Goal: Information Seeking & Learning: Learn about a topic

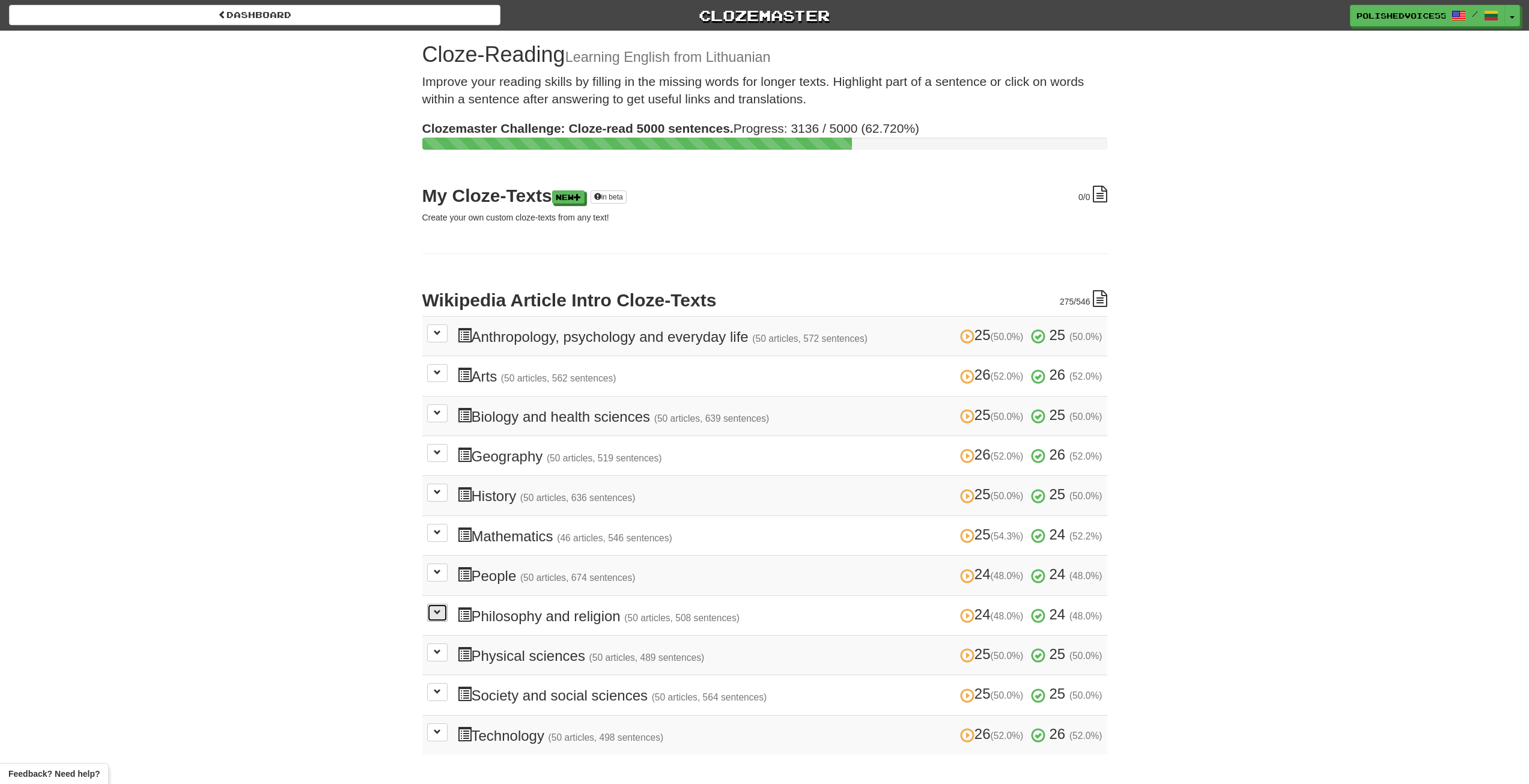
click at [441, 616] on button at bounding box center [437, 613] width 20 height 18
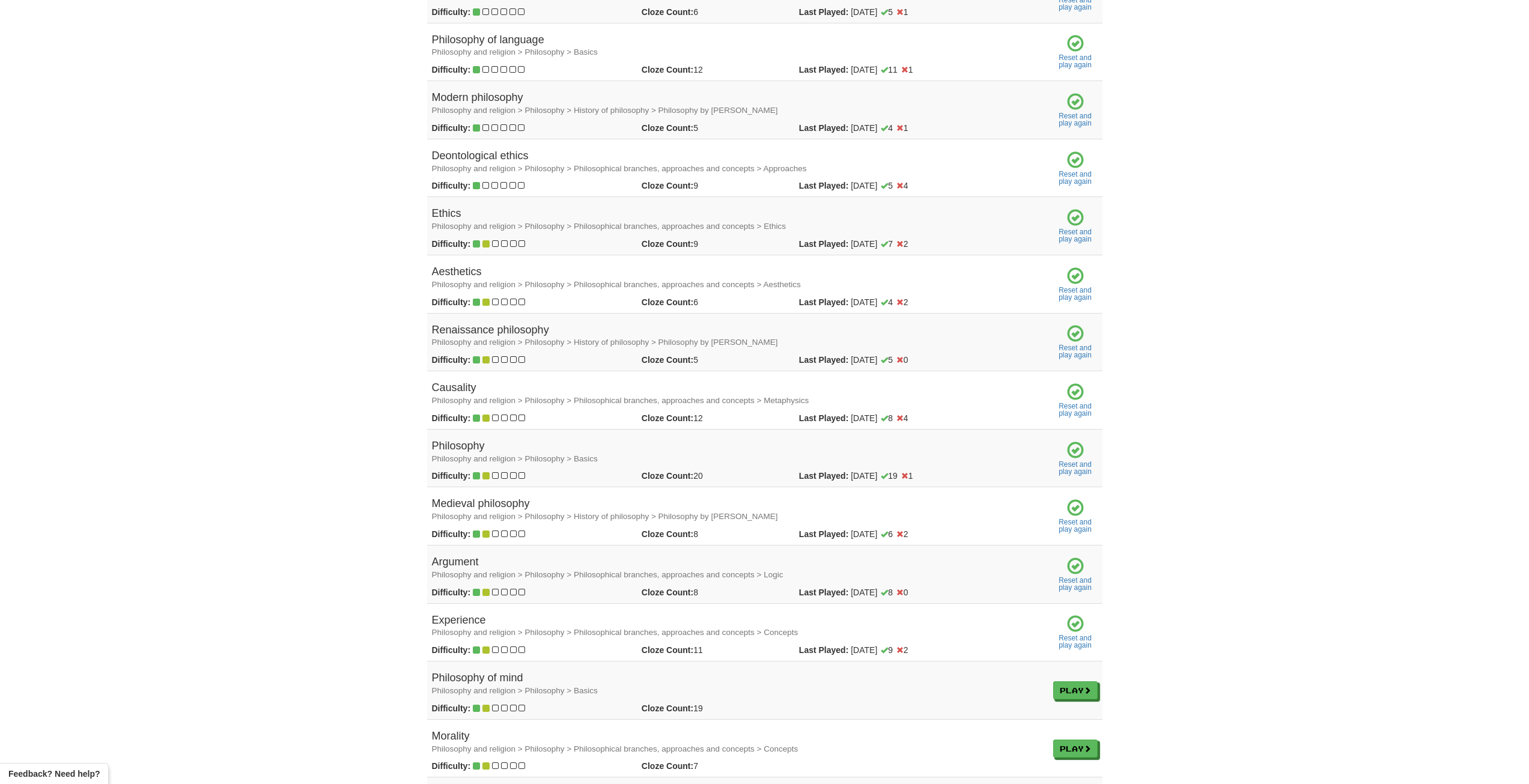
scroll to position [901, 0]
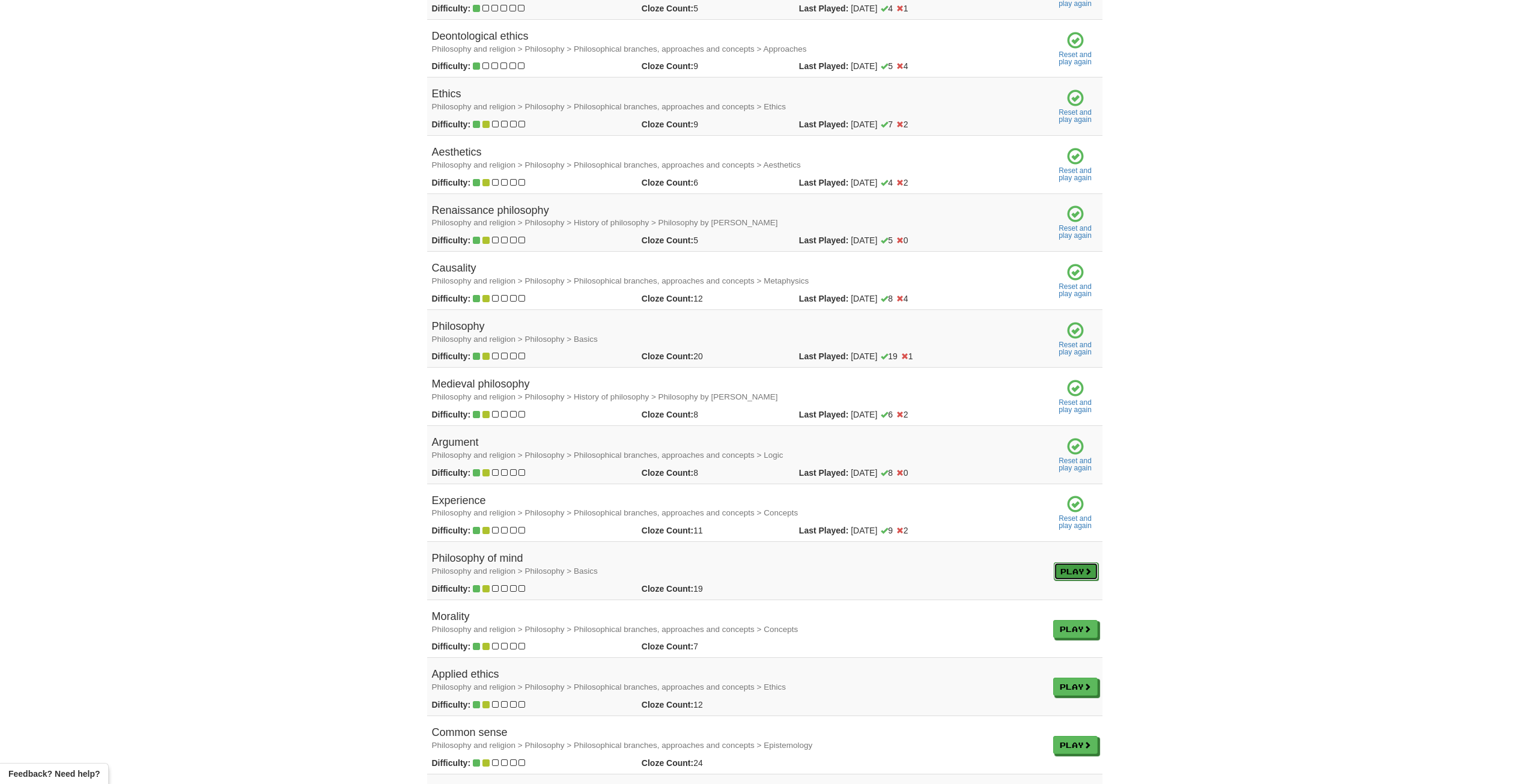
click at [1082, 568] on link "Play" at bounding box center [1076, 572] width 45 height 18
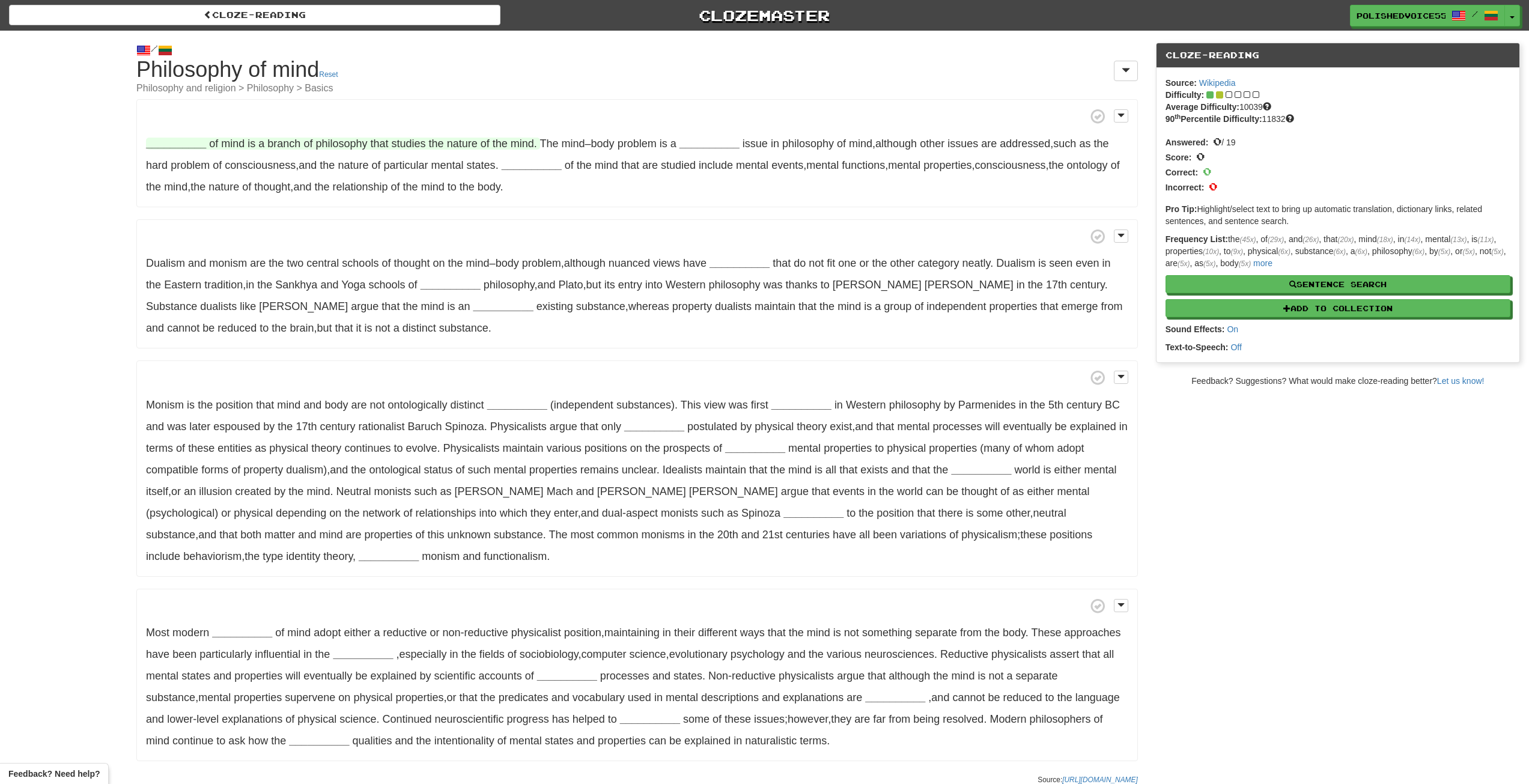
click at [190, 145] on strong "__________" at bounding box center [176, 143] width 60 height 12
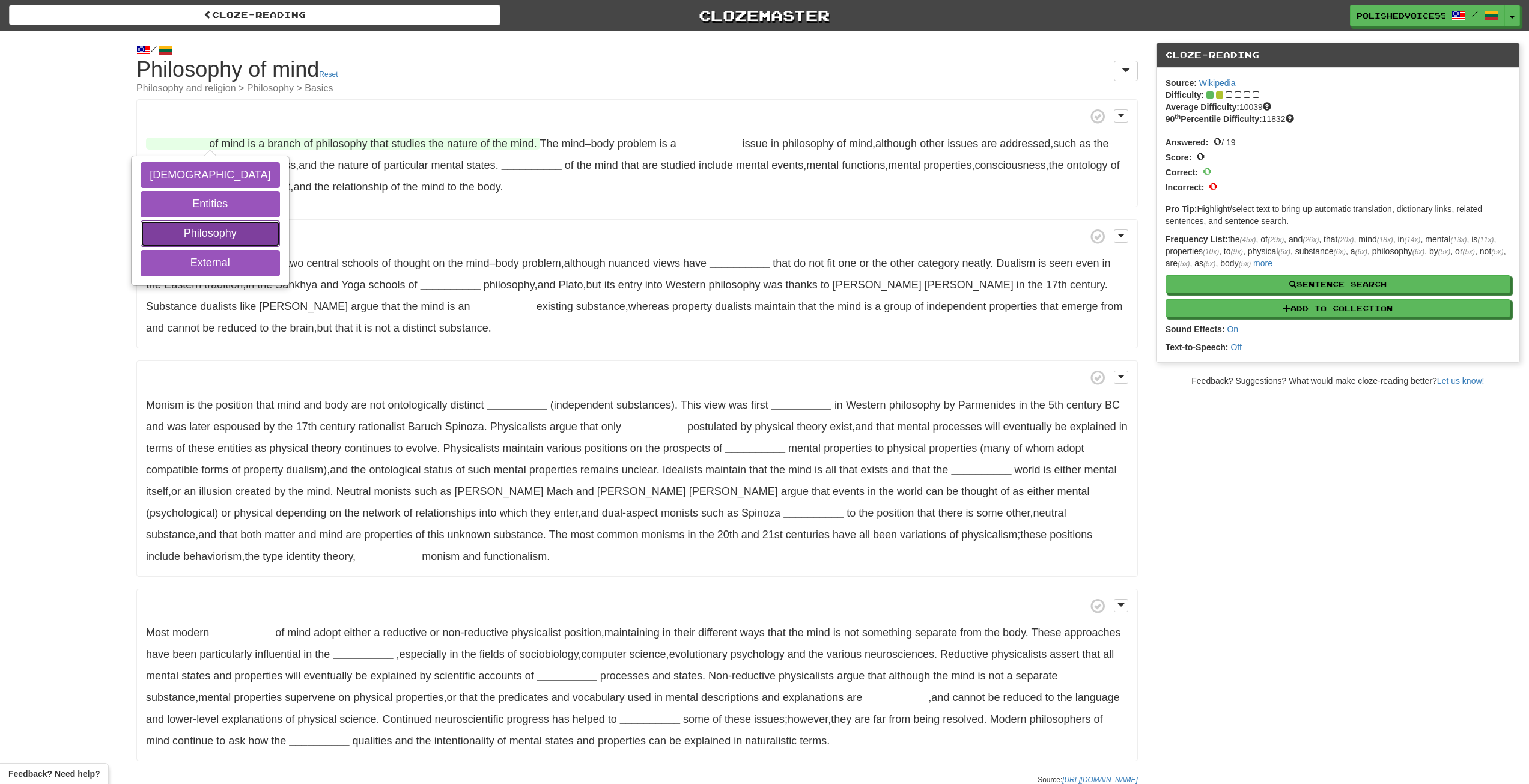
click at [187, 238] on button "Philosophy" at bounding box center [210, 234] width 139 height 26
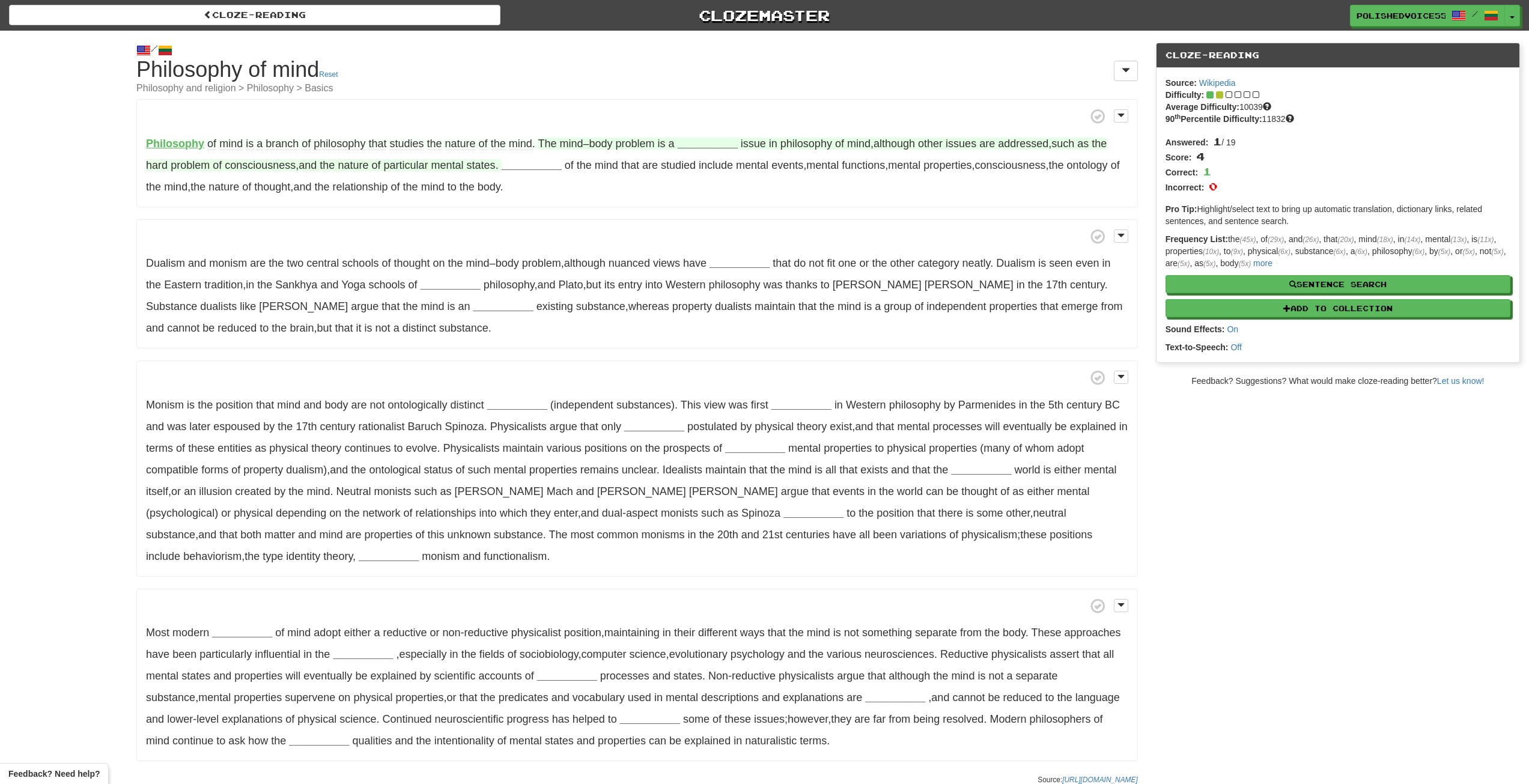
click at [716, 143] on strong "__________" at bounding box center [707, 143] width 60 height 12
click at [714, 171] on button "physiological" at bounding box center [707, 175] width 86 height 26
click at [714, 208] on button "anomalous" at bounding box center [707, 204] width 86 height 26
click at [715, 260] on button "paradigm" at bounding box center [707, 263] width 86 height 26
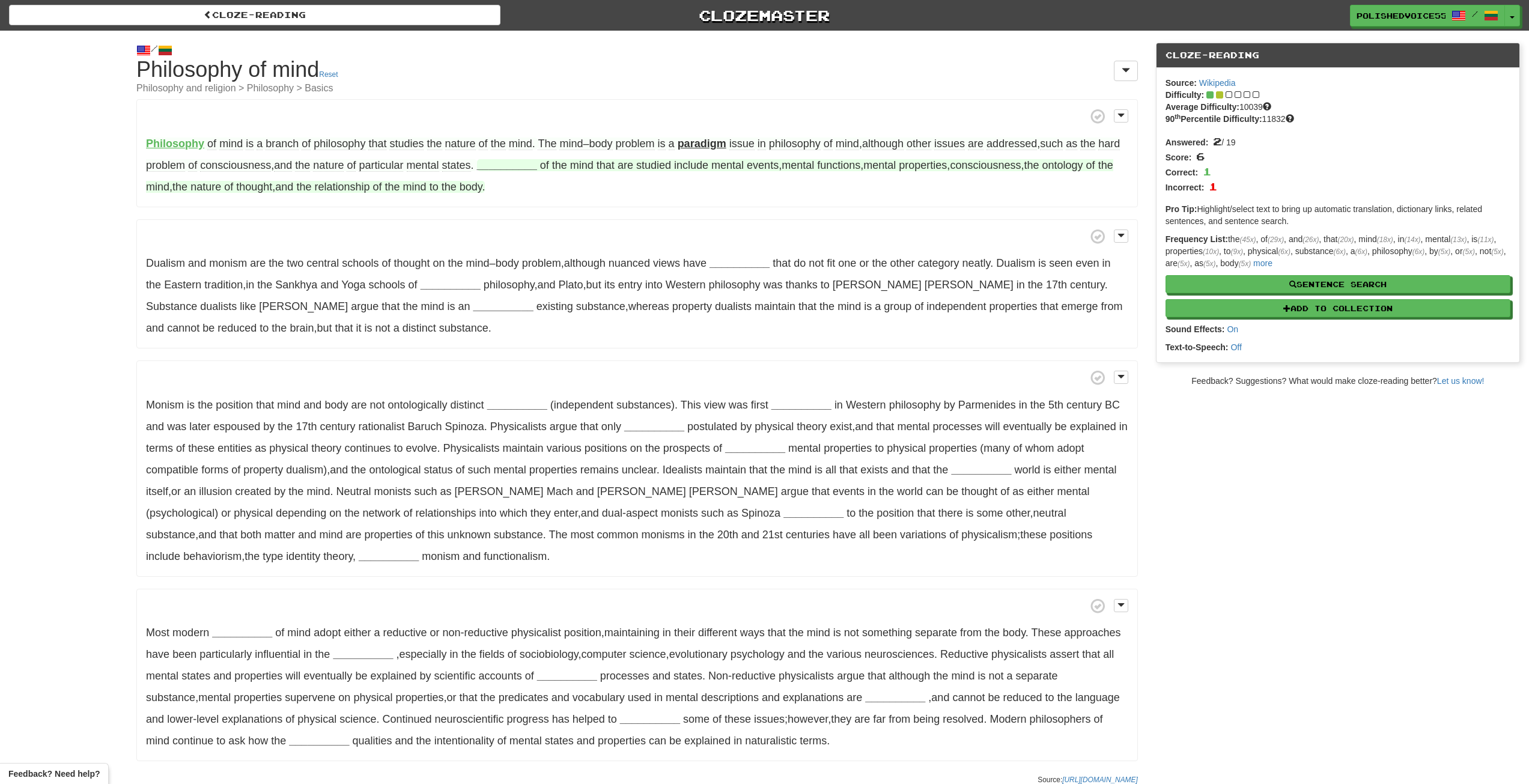
click at [515, 167] on strong "__________" at bounding box center [507, 165] width 60 height 12
click at [521, 229] on button "Aspects" at bounding box center [508, 226] width 72 height 26
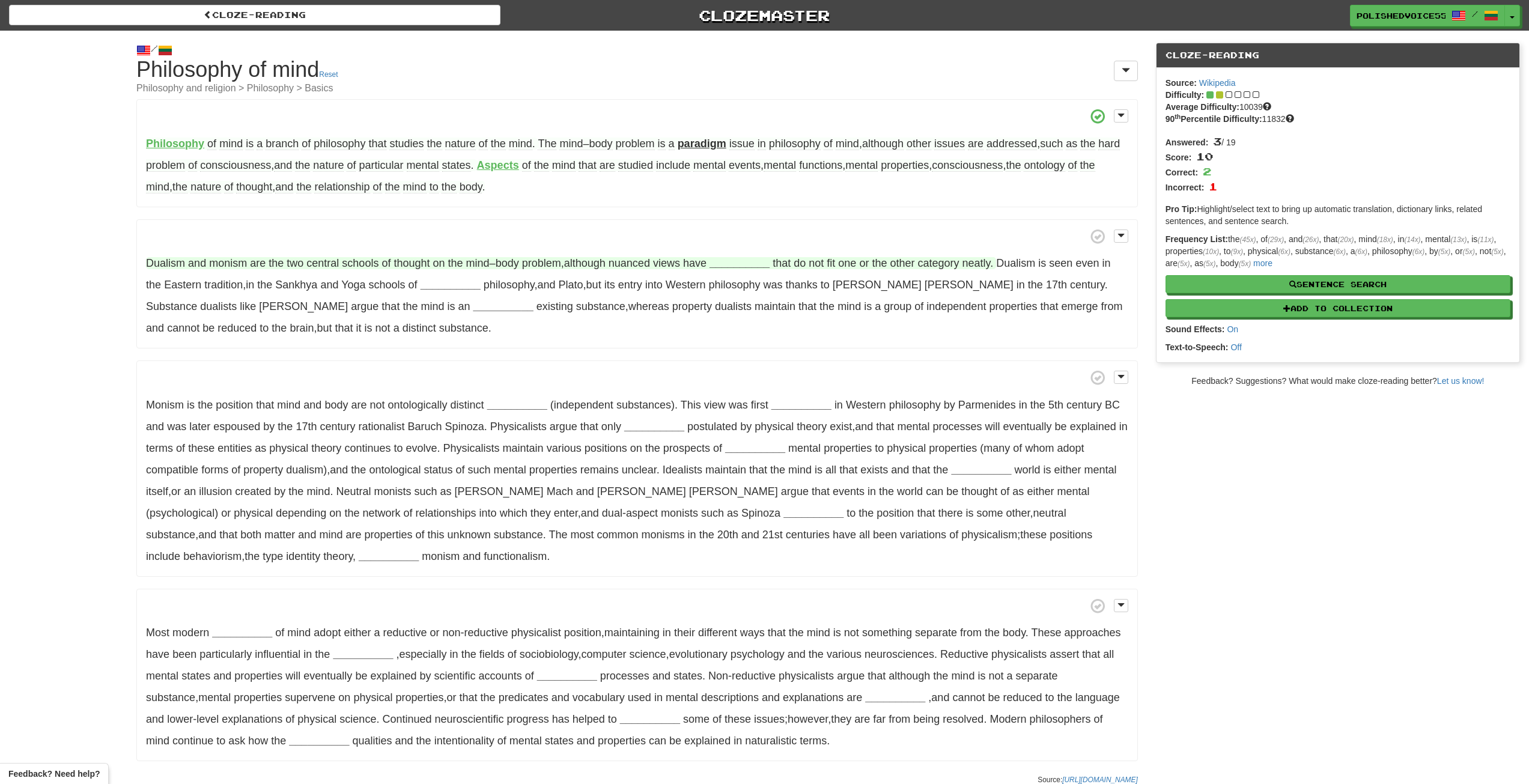
click at [730, 265] on strong "__________" at bounding box center [739, 262] width 60 height 12
click at [739, 292] on button "arisen" at bounding box center [742, 295] width 66 height 26
click at [286, 288] on span "Sankhya" at bounding box center [278, 284] width 42 height 12
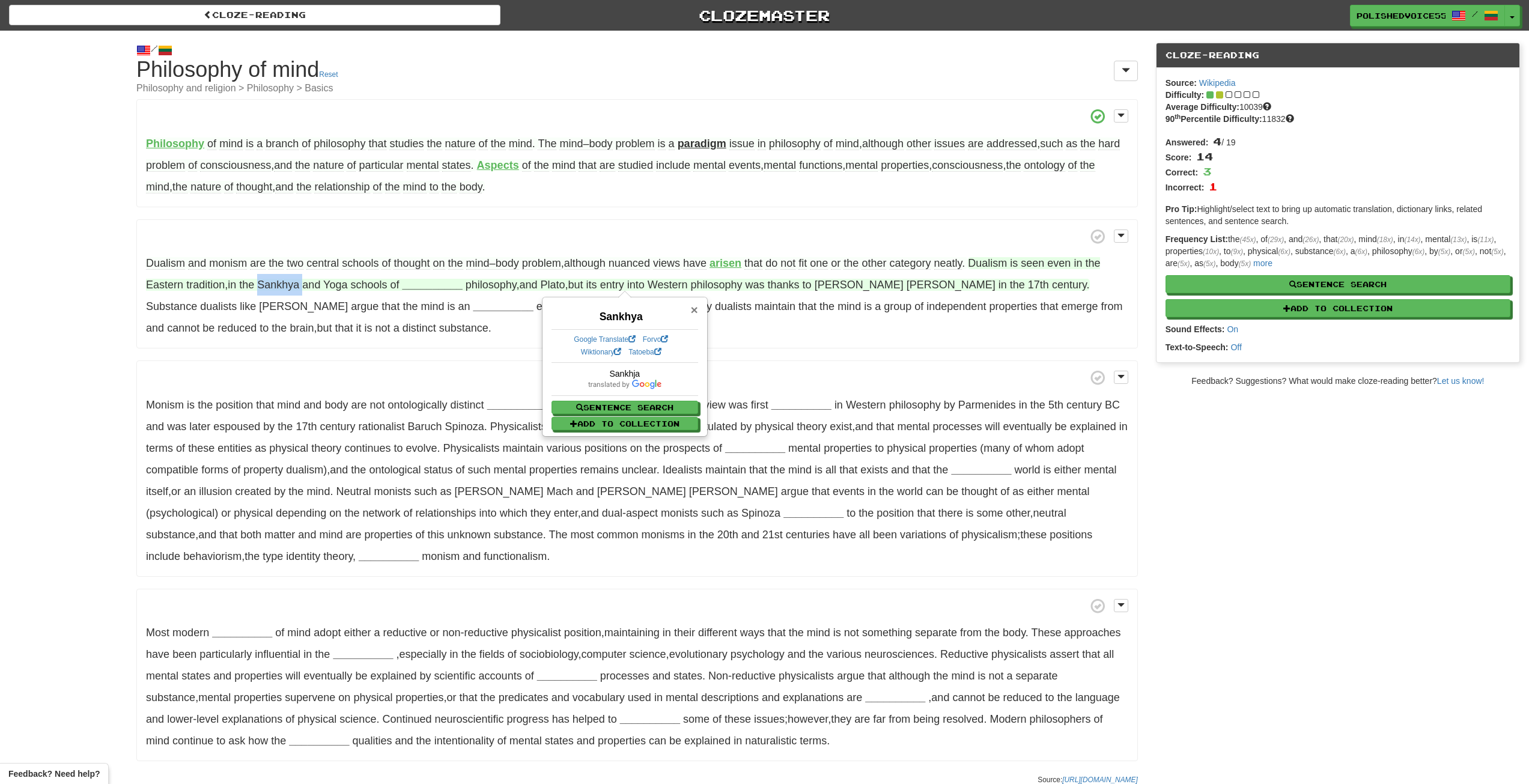
click at [695, 308] on span "×" at bounding box center [694, 310] width 7 height 14
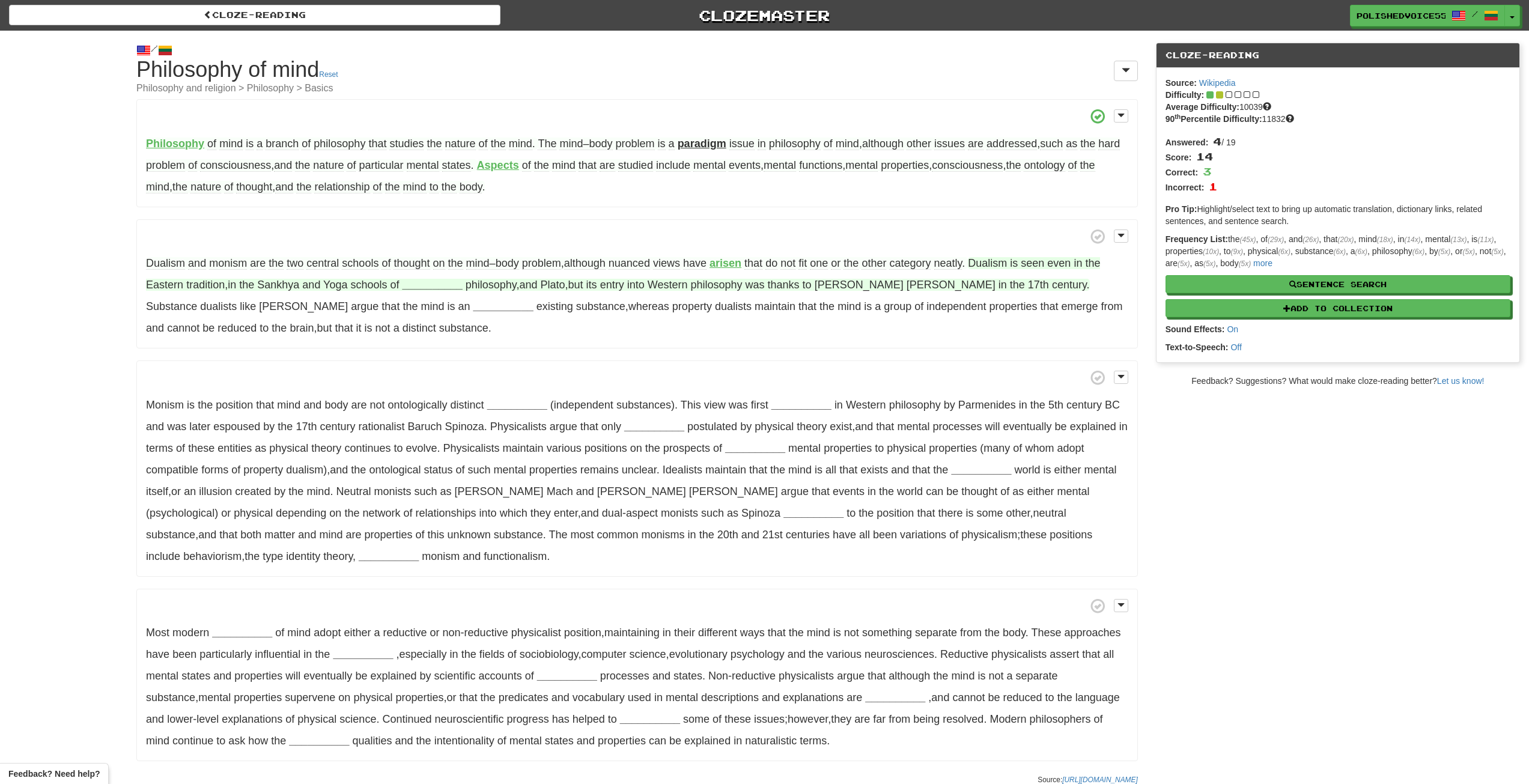
click at [441, 281] on strong "__________" at bounding box center [432, 284] width 60 height 12
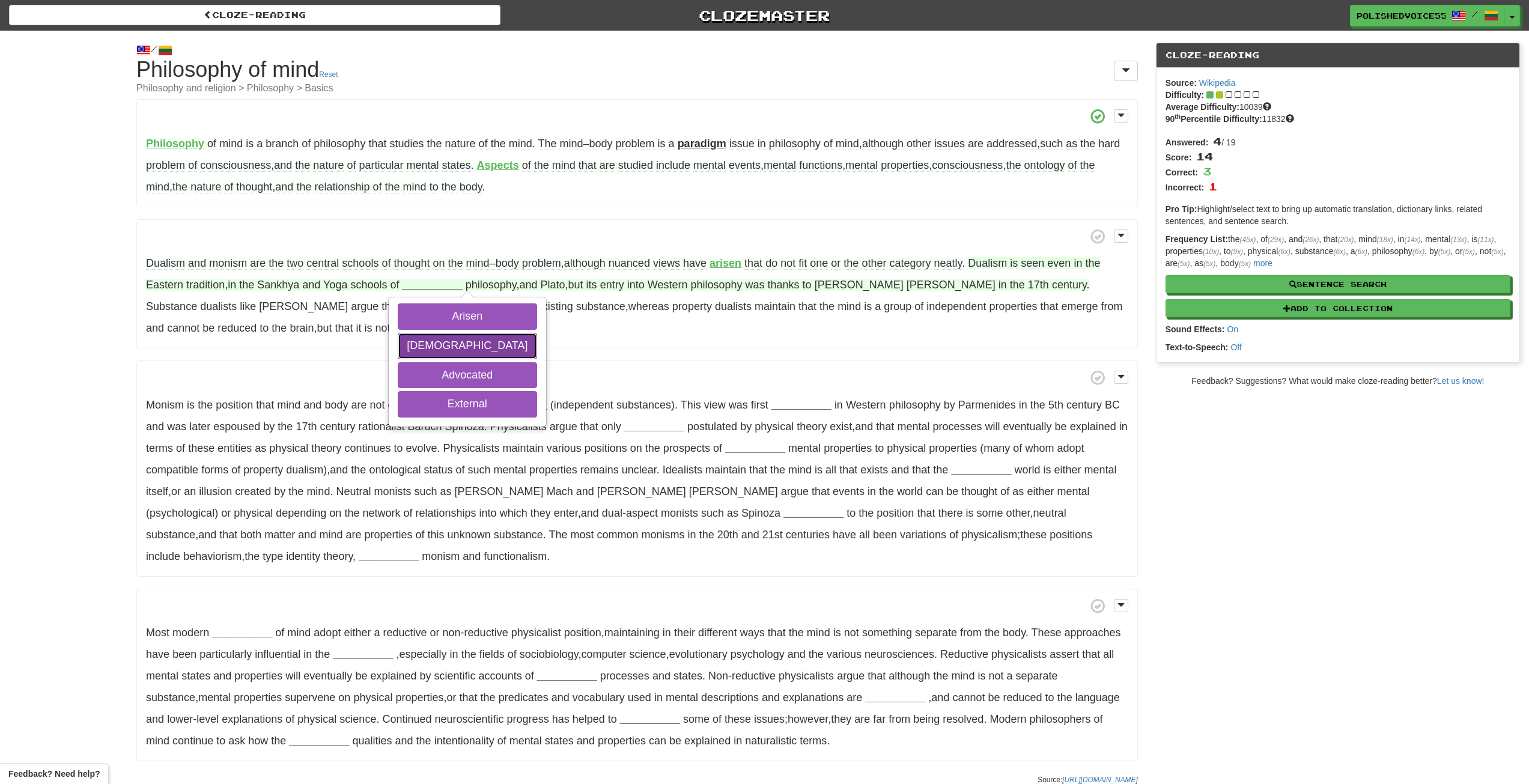
click at [453, 349] on button "Hindu" at bounding box center [466, 346] width 139 height 26
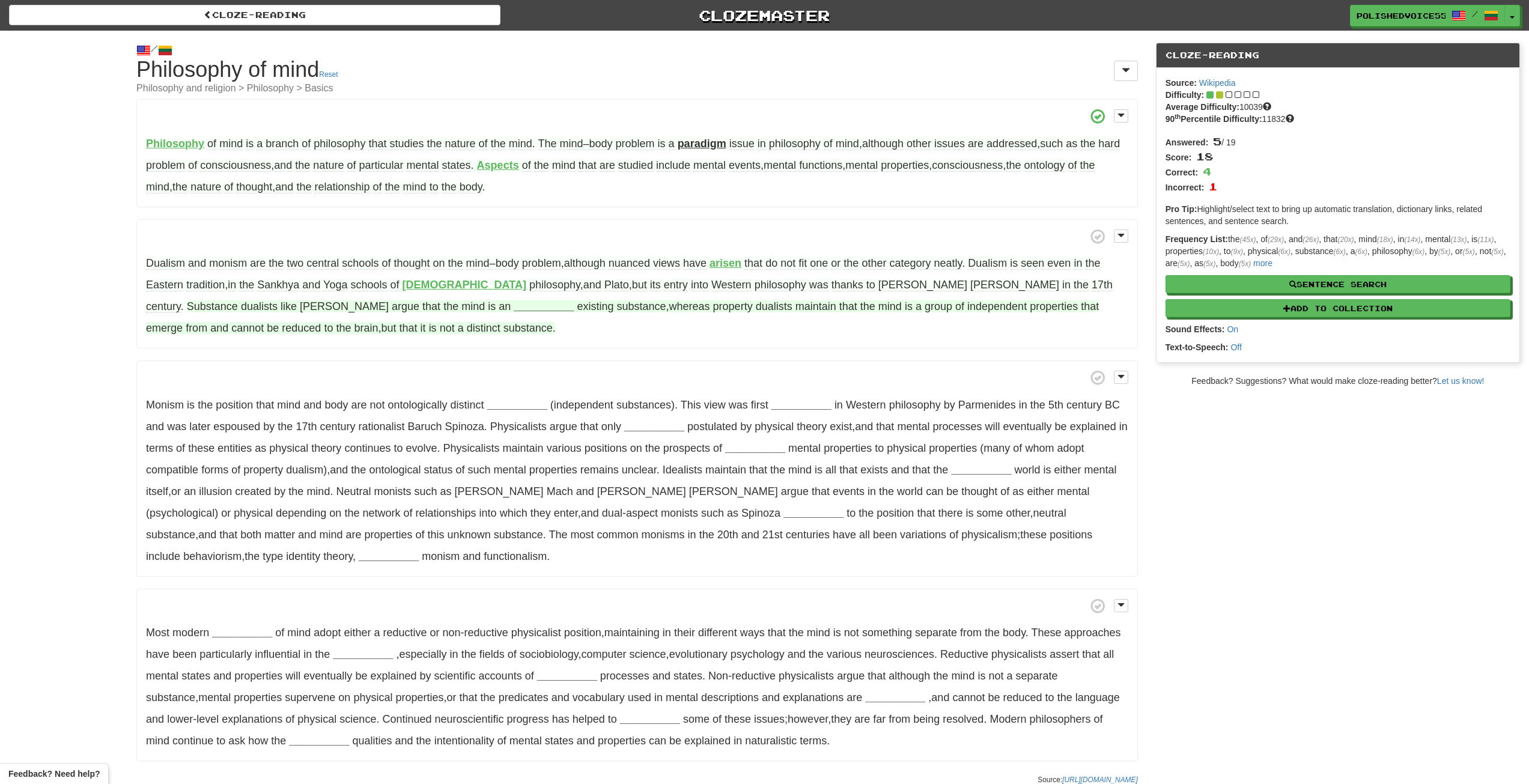
click at [514, 308] on strong "__________" at bounding box center [544, 306] width 60 height 12
click at [516, 403] on strong "__________" at bounding box center [517, 405] width 60 height 12
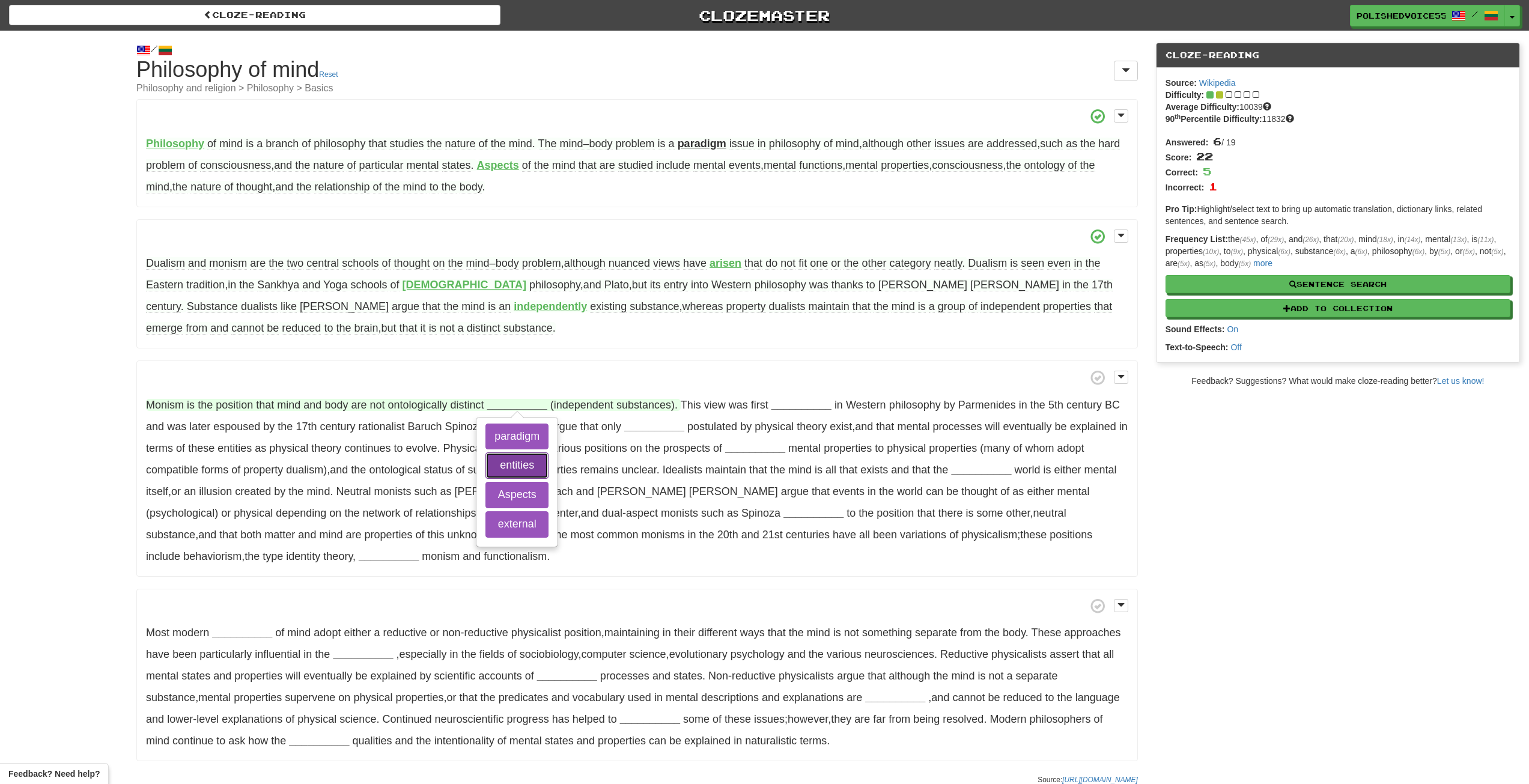
click at [513, 469] on button "entities" at bounding box center [517, 466] width 63 height 26
click at [419, 405] on span "ontologically" at bounding box center [417, 405] width 59 height 13
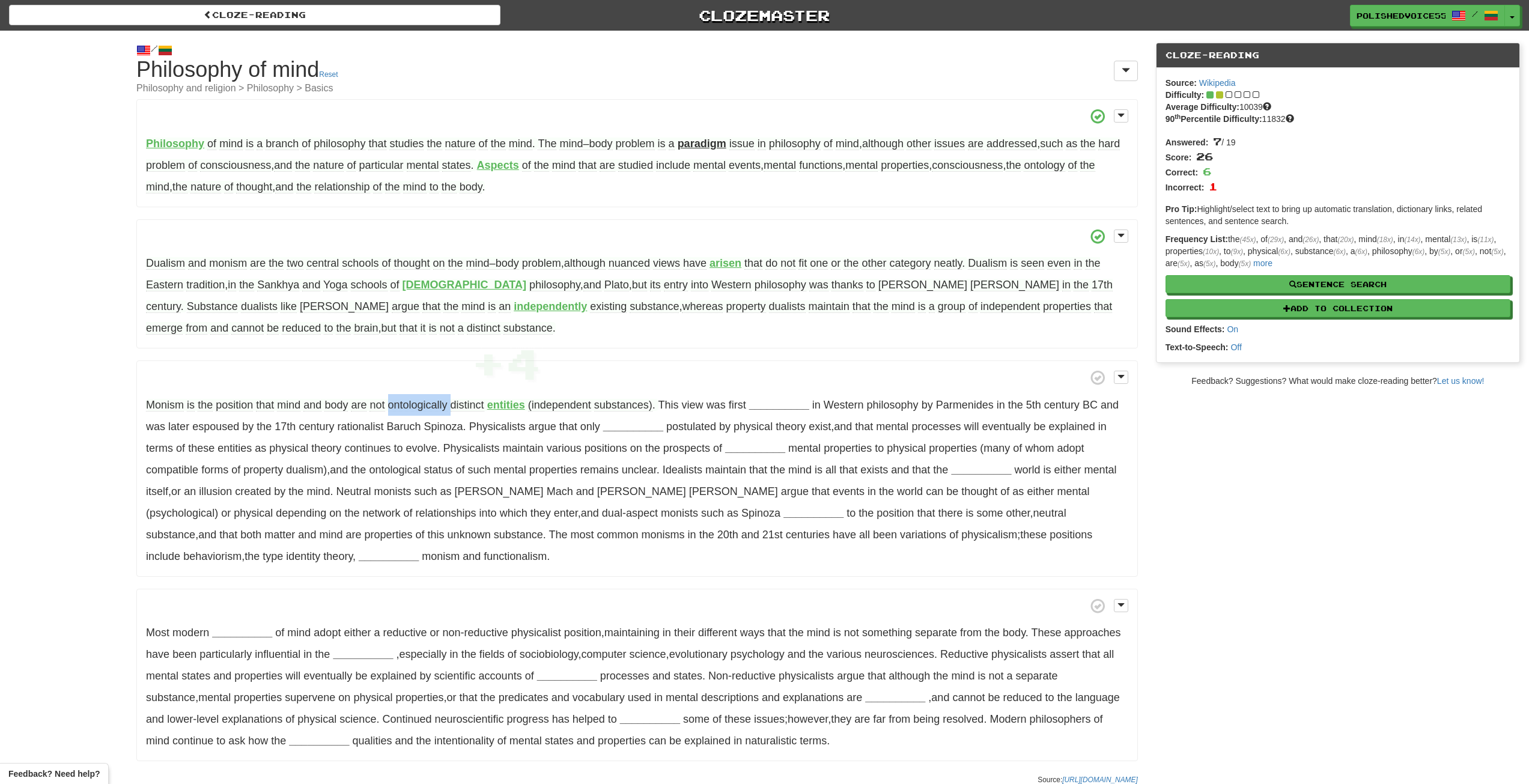
click at [419, 405] on span "ontologically" at bounding box center [417, 405] width 59 height 13
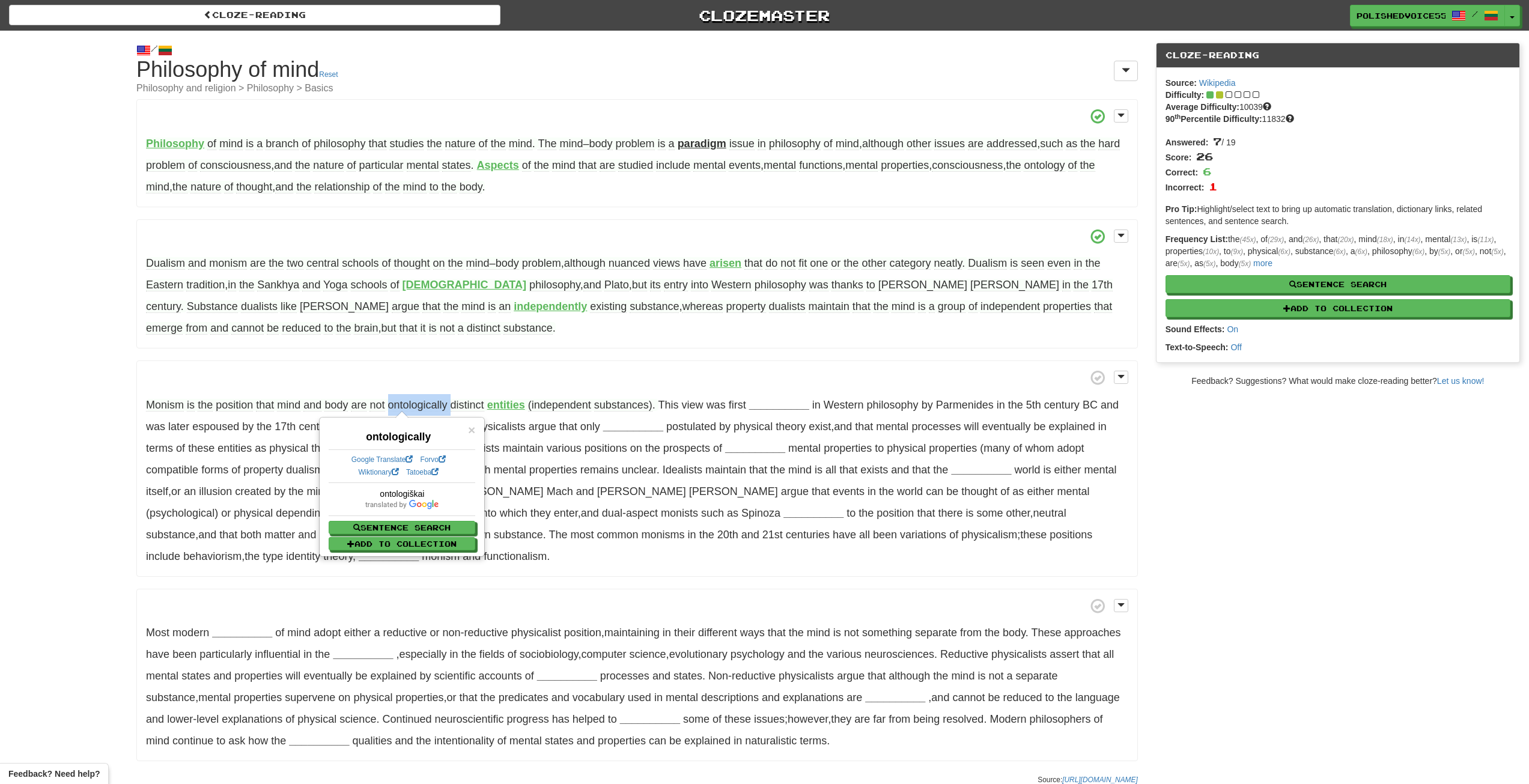
copy span "ontologically"
click at [616, 384] on span at bounding box center [637, 378] width 982 height 15
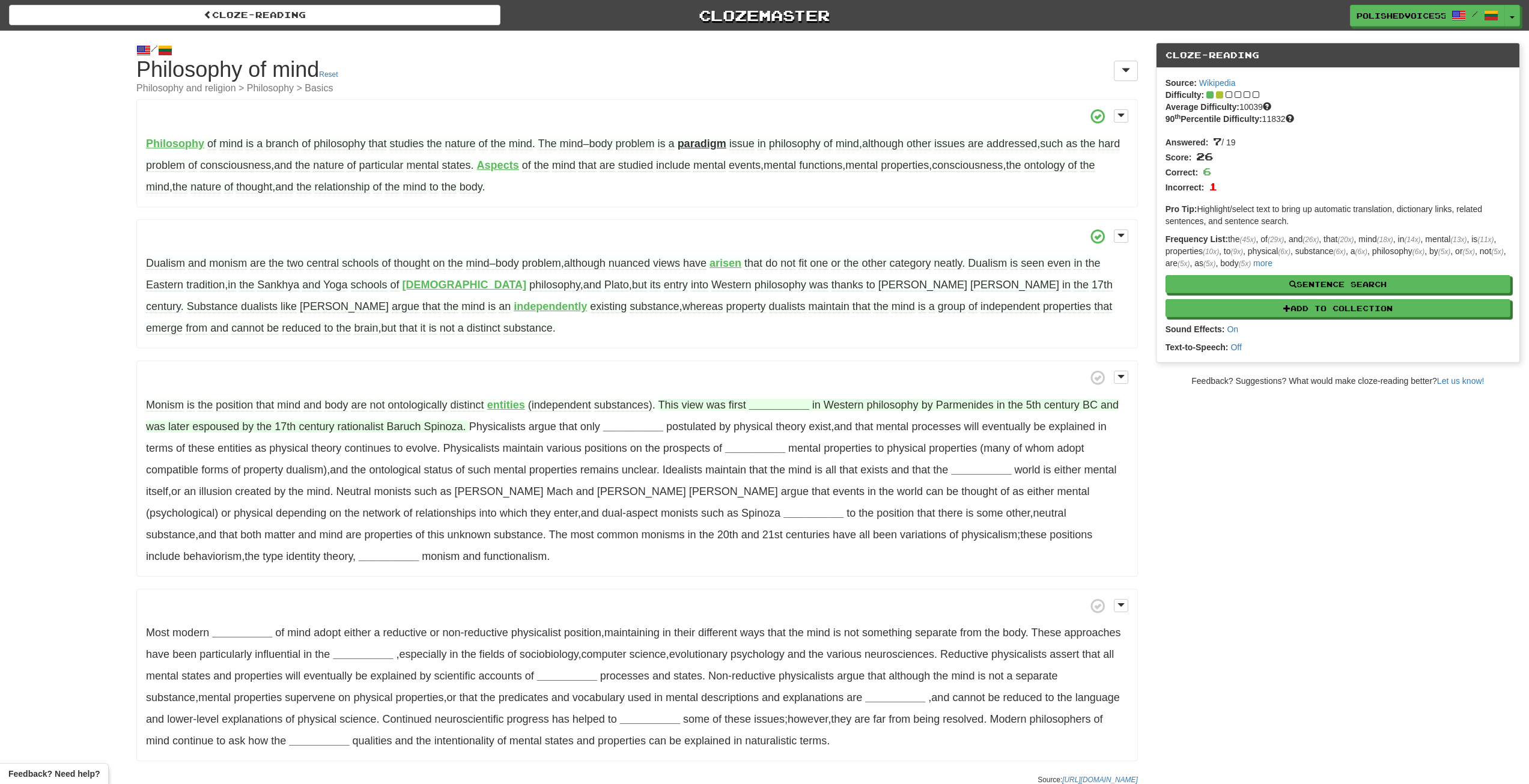
click at [780, 407] on strong "__________" at bounding box center [779, 405] width 60 height 12
click at [795, 471] on button "arisen" at bounding box center [779, 466] width 86 height 26
click at [792, 438] on button "advocated" at bounding box center [779, 437] width 86 height 26
click at [643, 429] on strong "__________" at bounding box center [633, 426] width 60 height 12
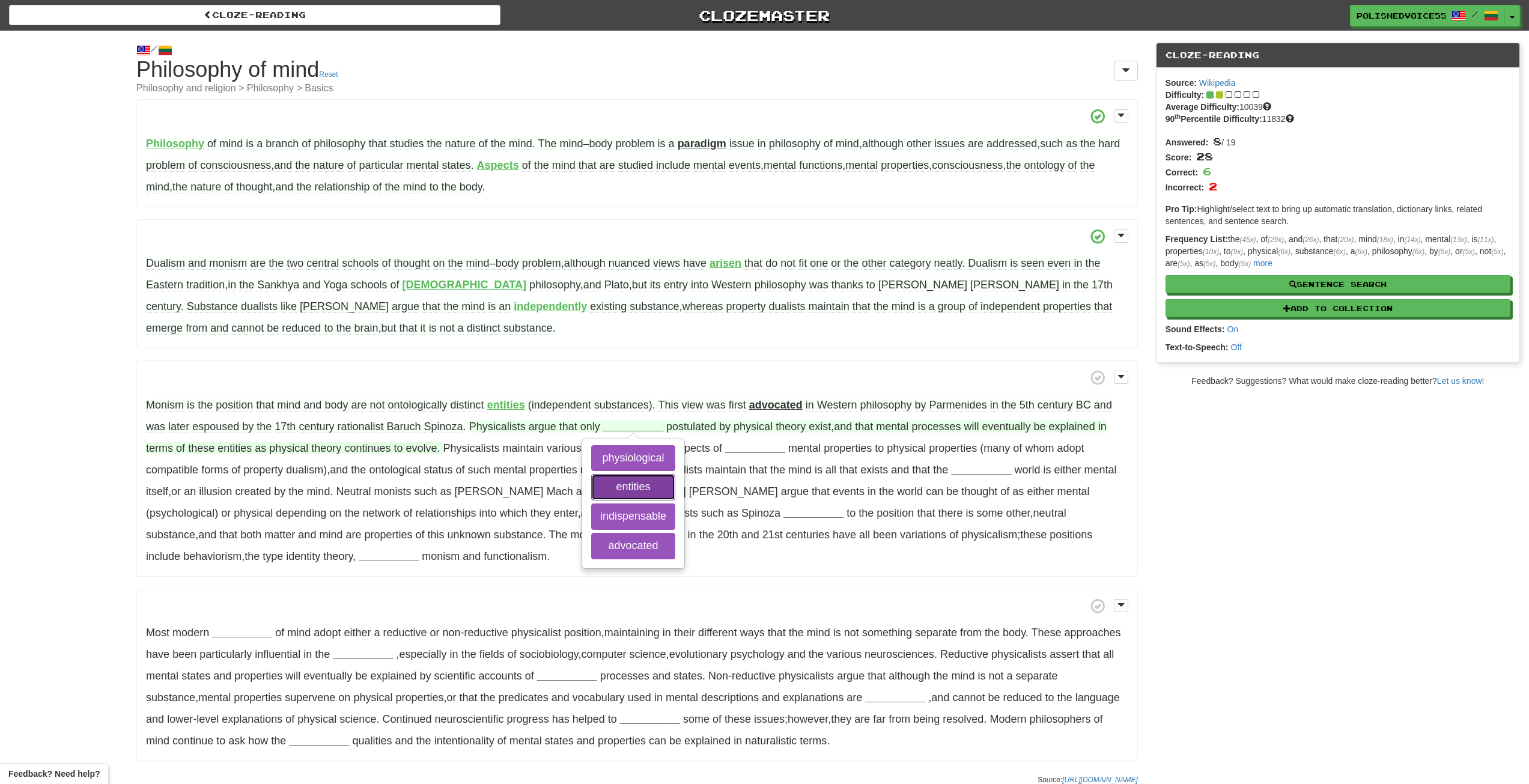
click at [642, 489] on button "entities" at bounding box center [633, 487] width 84 height 26
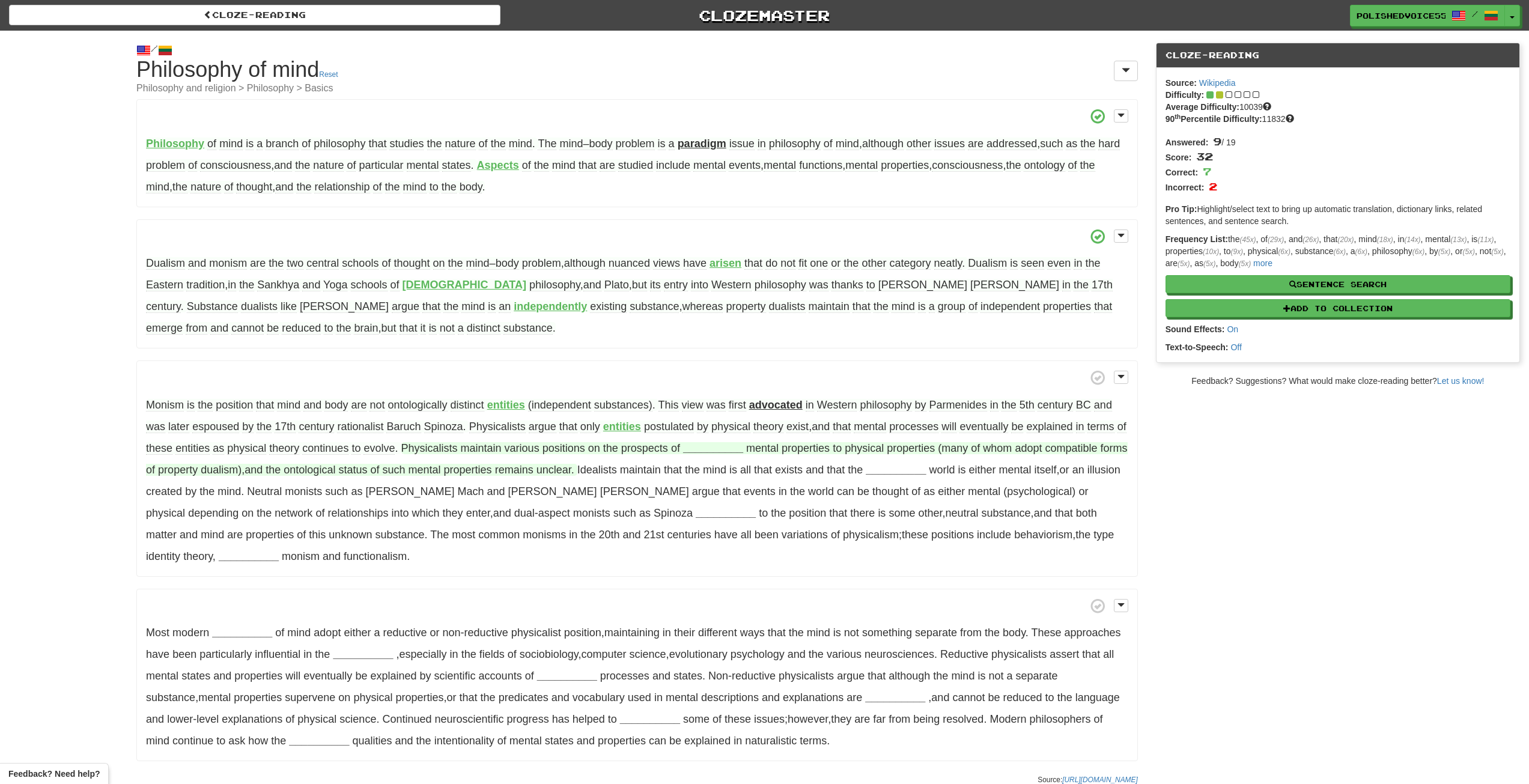
click at [730, 449] on strong "__________" at bounding box center [713, 448] width 60 height 12
click at [735, 480] on button "reducing" at bounding box center [713, 480] width 71 height 26
click at [893, 472] on strong "__________" at bounding box center [884, 469] width 60 height 12
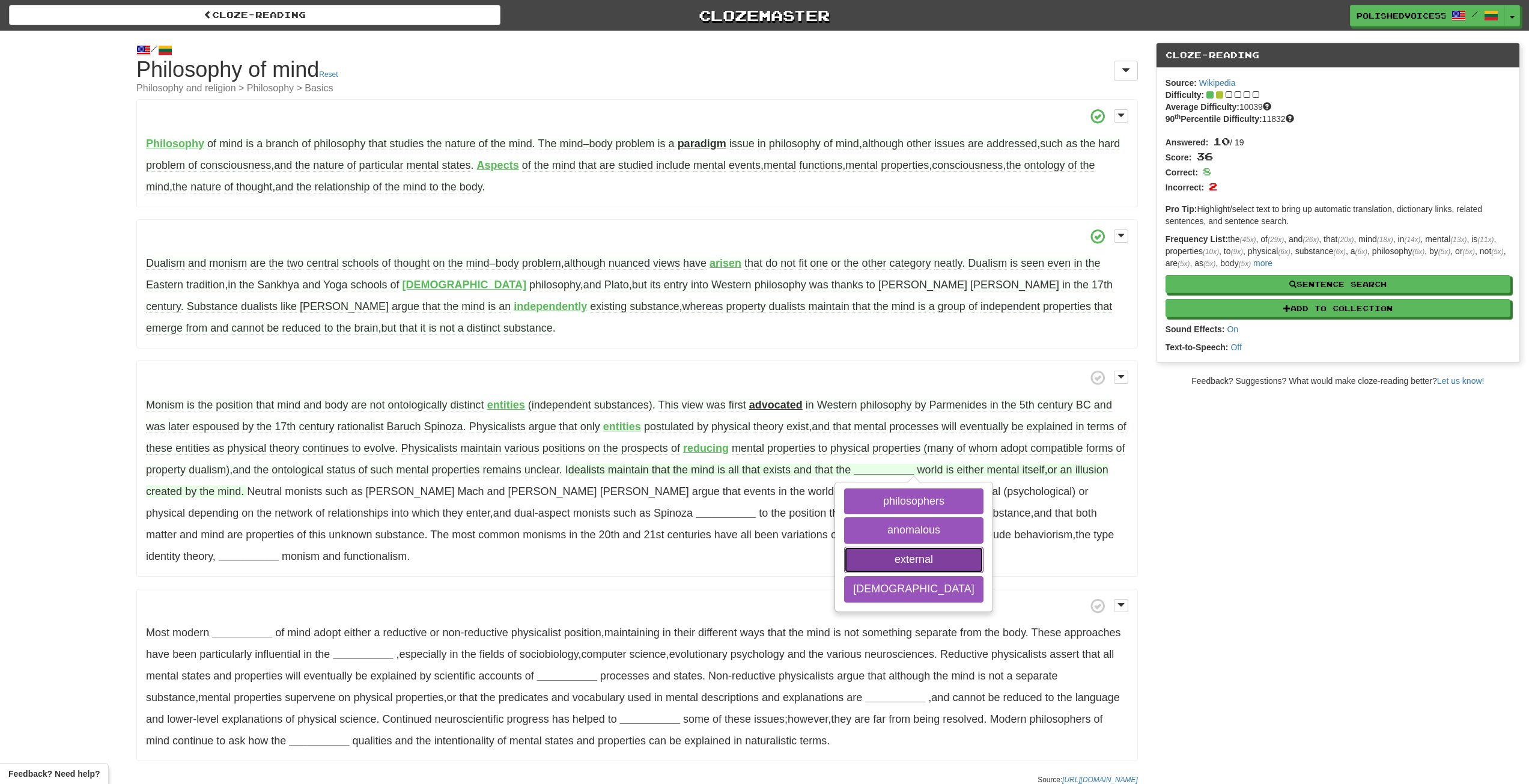
click at [901, 557] on button "external" at bounding box center [913, 560] width 139 height 26
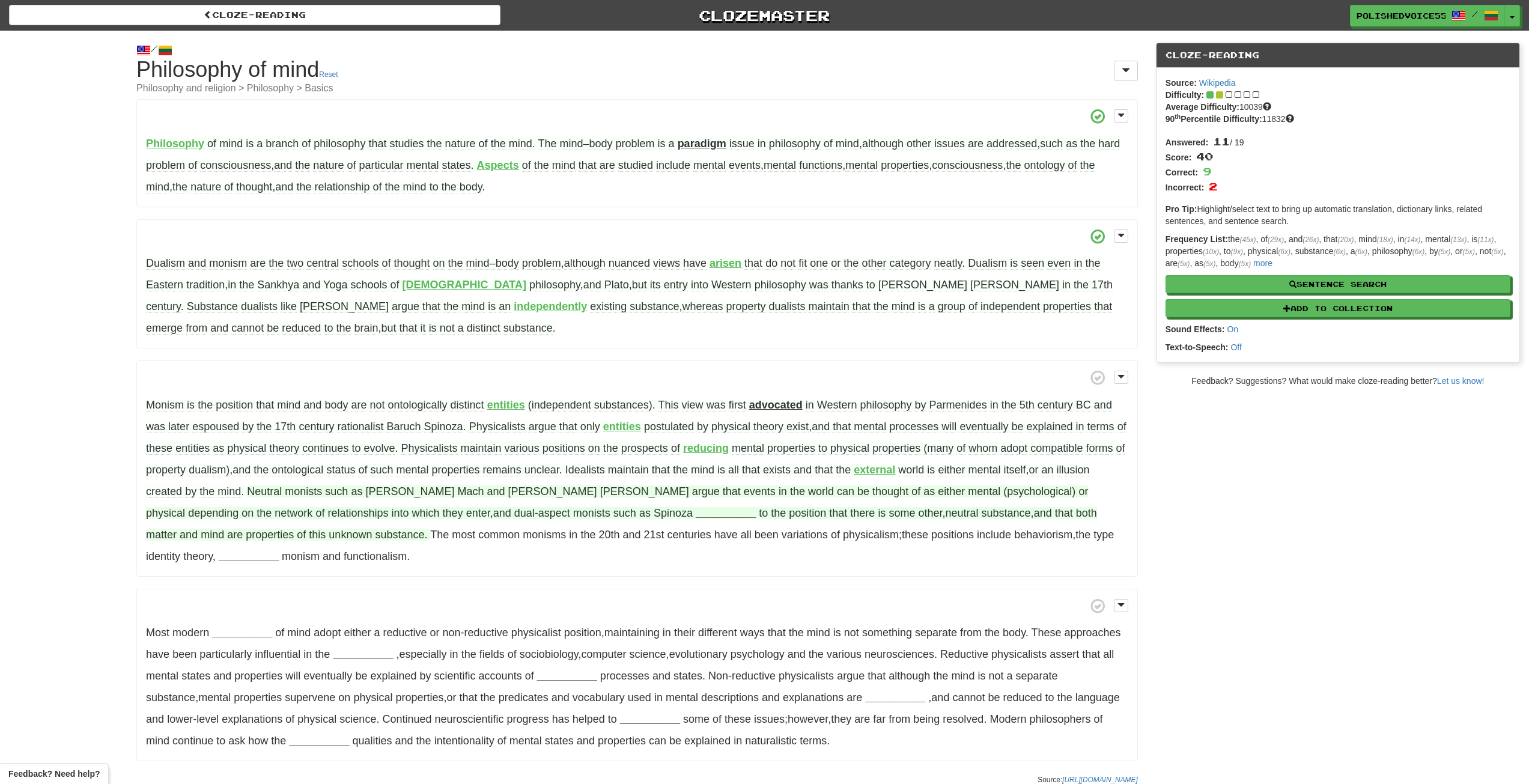
click at [696, 517] on strong "__________" at bounding box center [726, 512] width 60 height 12
click at [562, 548] on button "adhere" at bounding box center [547, 545] width 84 height 26
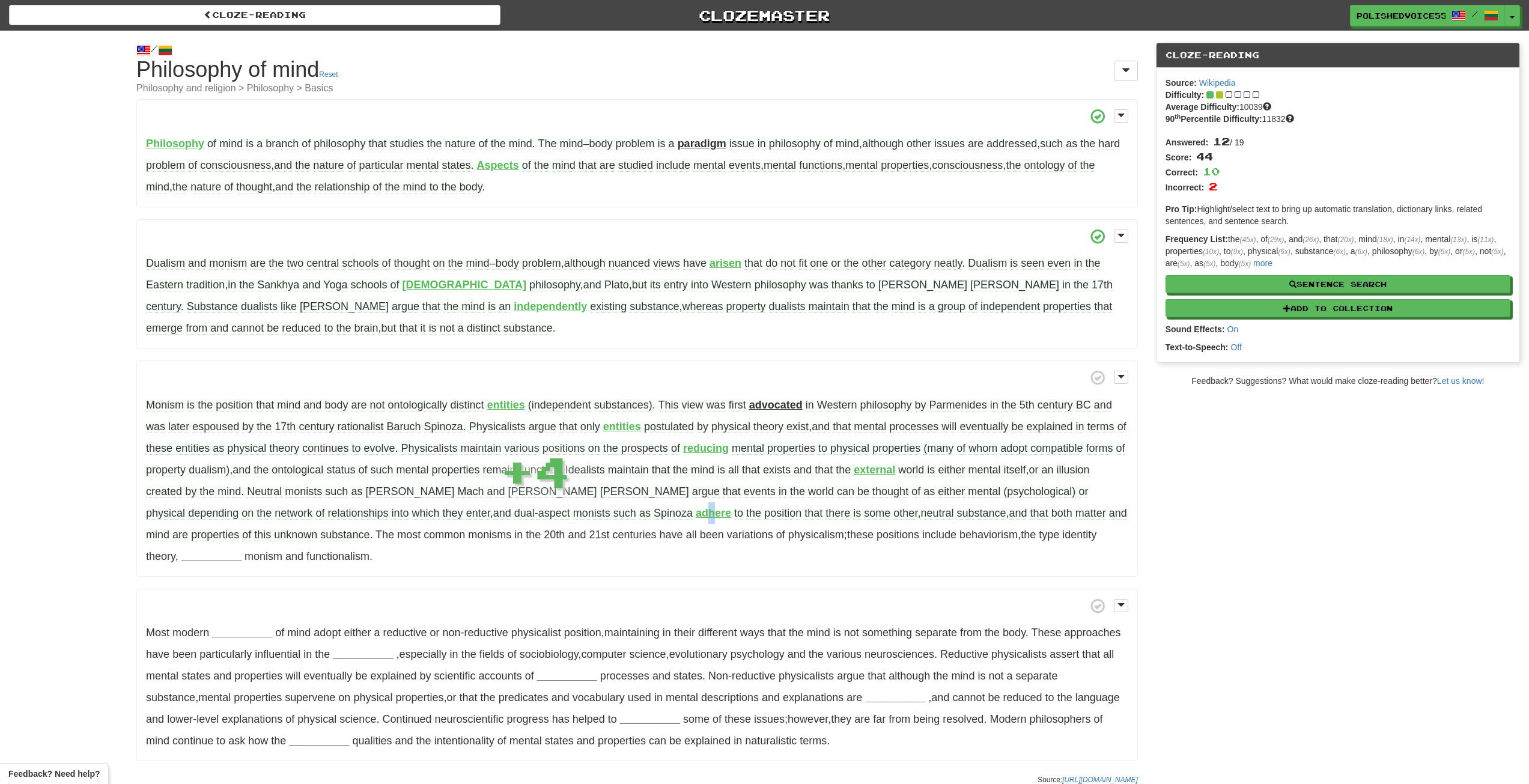
click at [696, 517] on strong "adhere" at bounding box center [713, 512] width 36 height 12
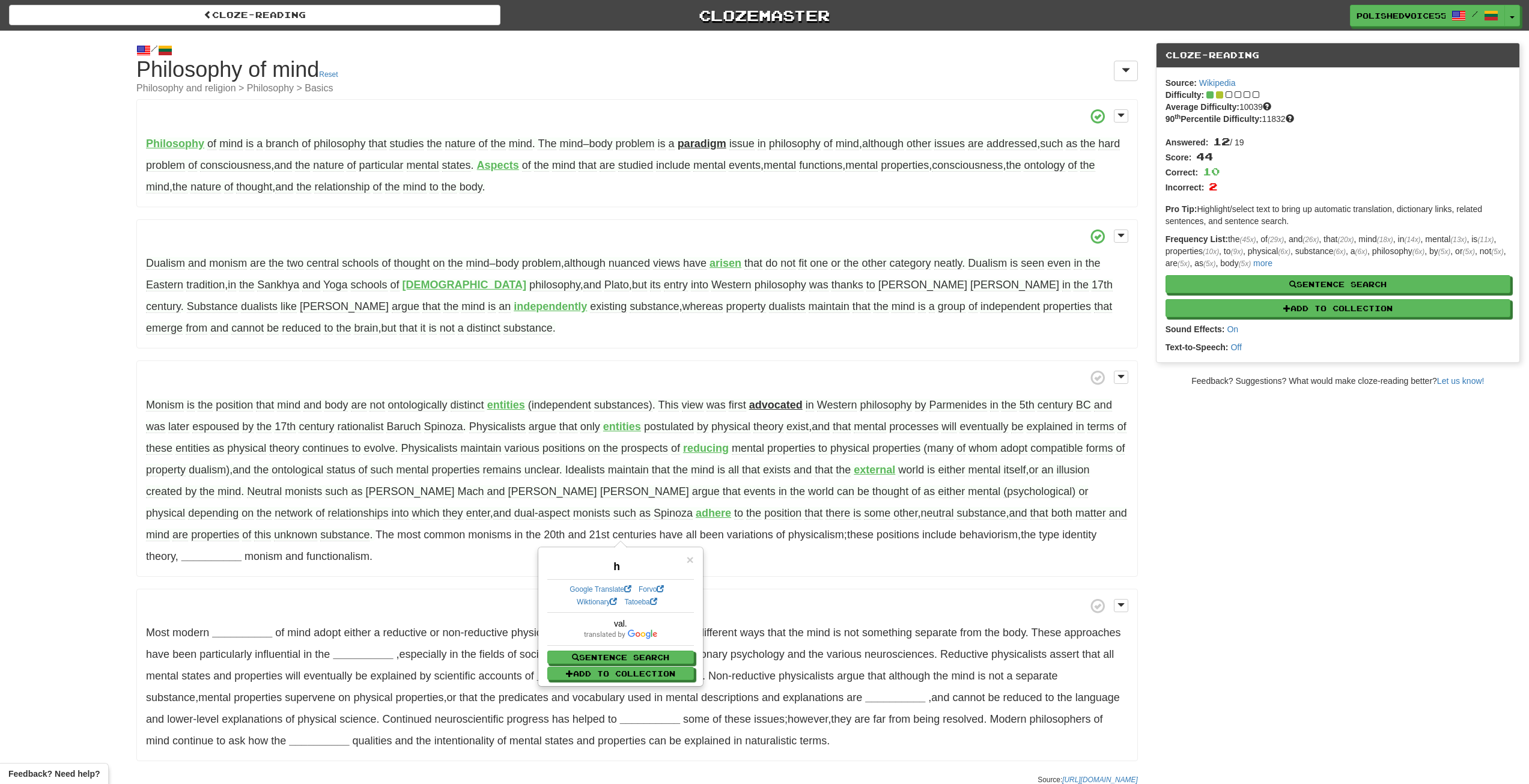
click at [696, 512] on strong "adhere" at bounding box center [713, 512] width 36 height 12
click at [696, 515] on strong "adhere" at bounding box center [713, 512] width 36 height 12
click at [746, 510] on span "the" at bounding box center [754, 513] width 15 height 13
click at [692, 563] on span "×" at bounding box center [690, 560] width 7 height 14
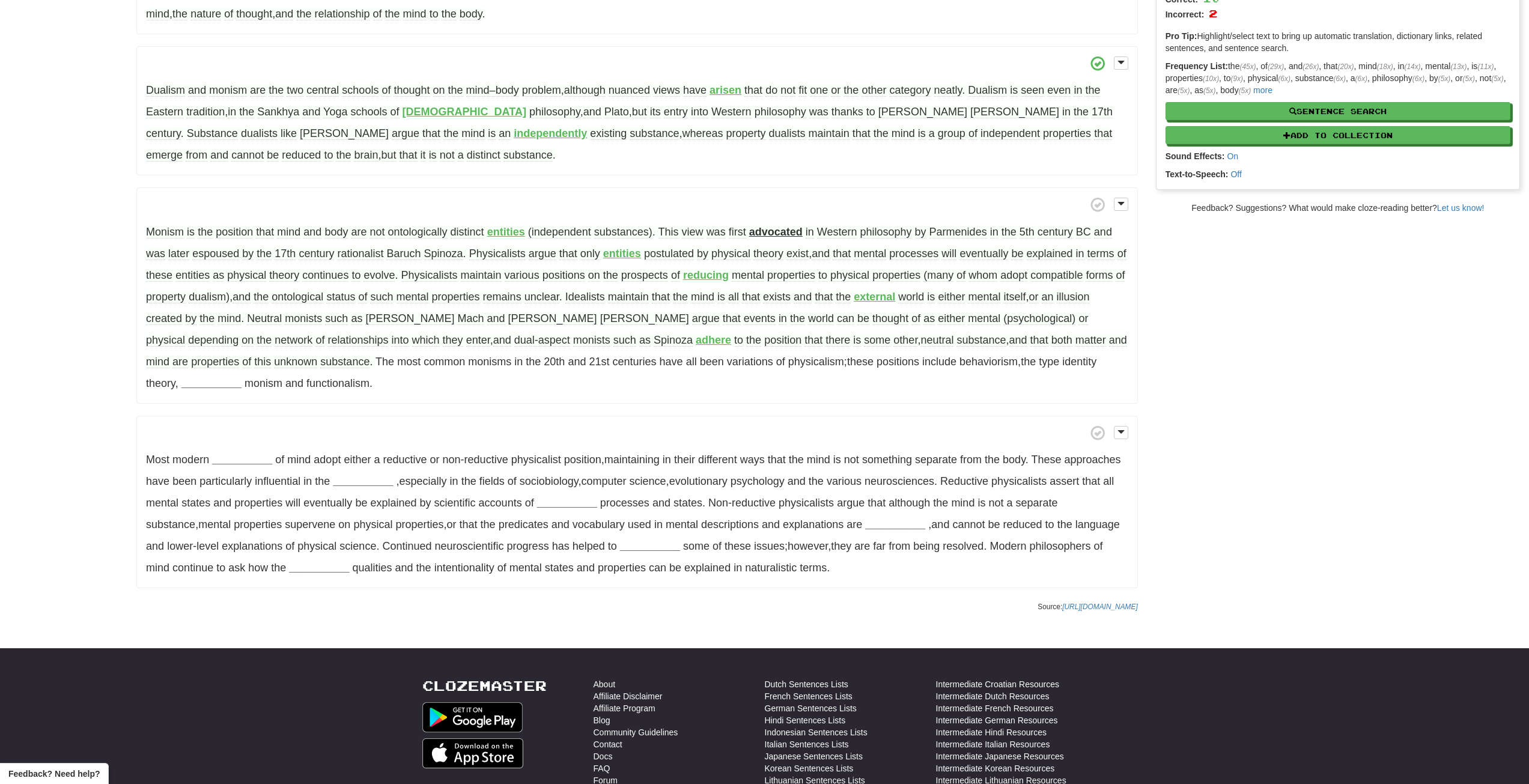
scroll to position [180, 0]
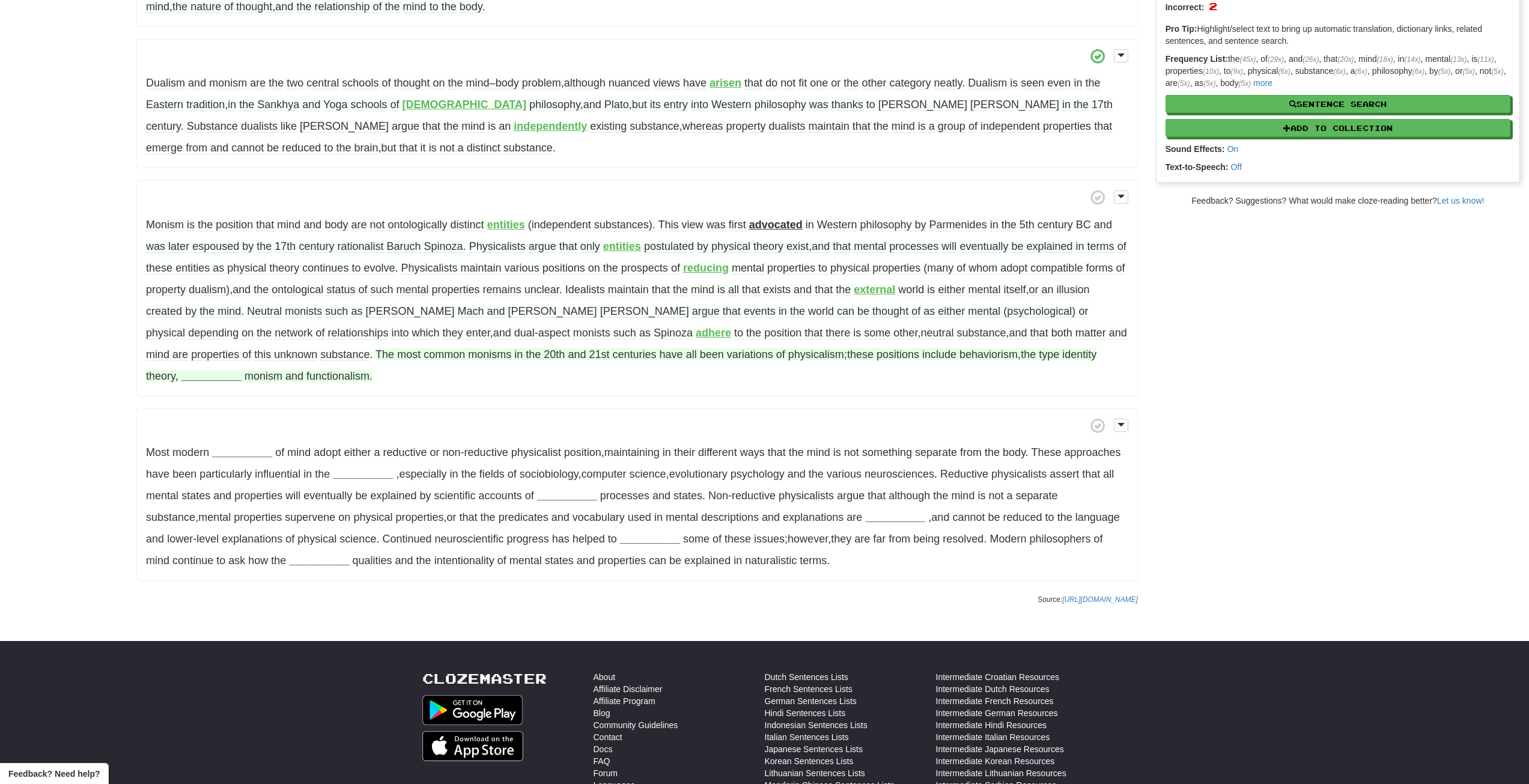
click at [242, 370] on strong "__________" at bounding box center [212, 376] width 60 height 12
click at [1136, 476] on button "anomalous" at bounding box center [1171, 474] width 71 height 26
click at [244, 450] on strong "__________" at bounding box center [242, 452] width 60 height 12
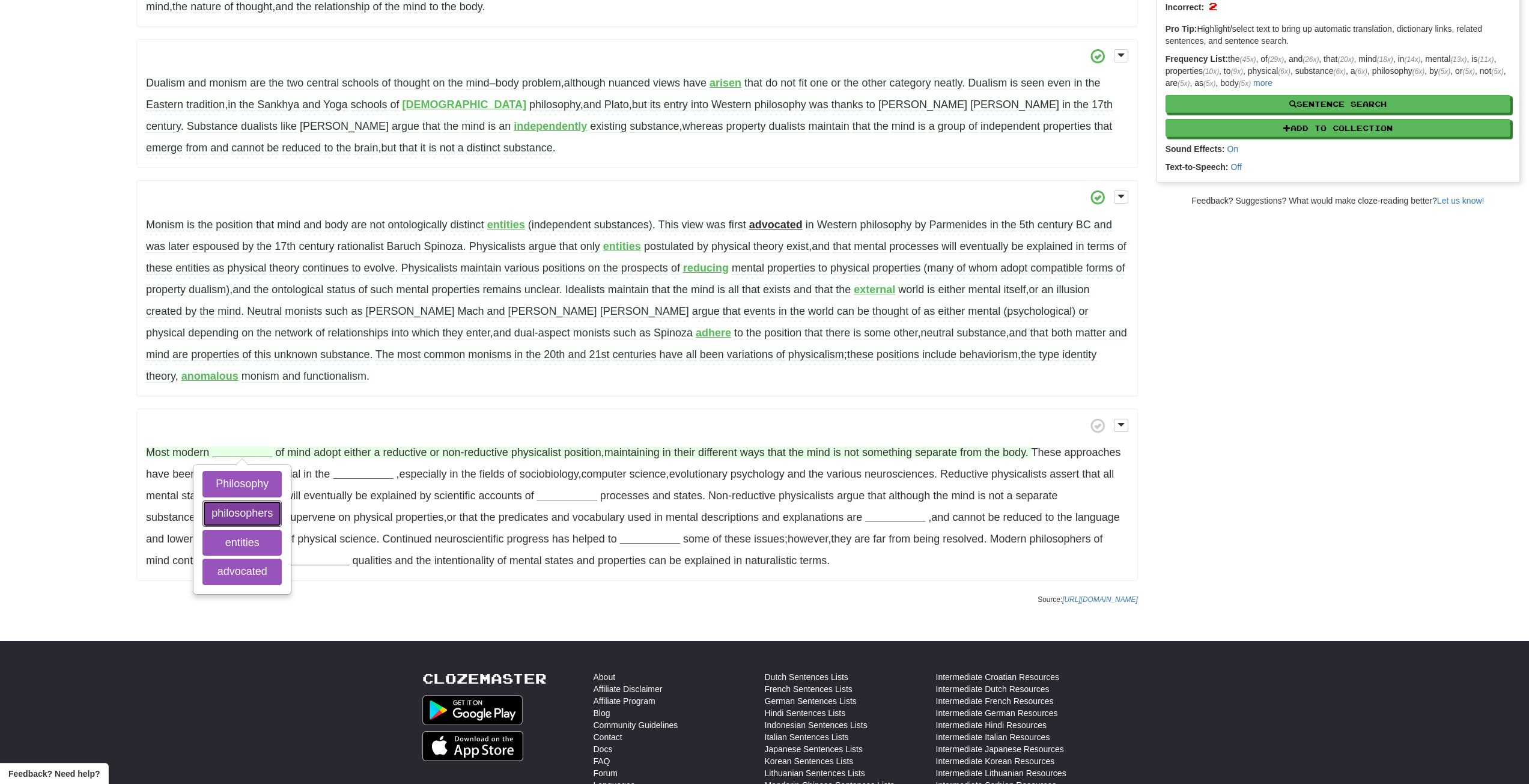
click at [252, 512] on button "philosophers" at bounding box center [242, 514] width 79 height 26
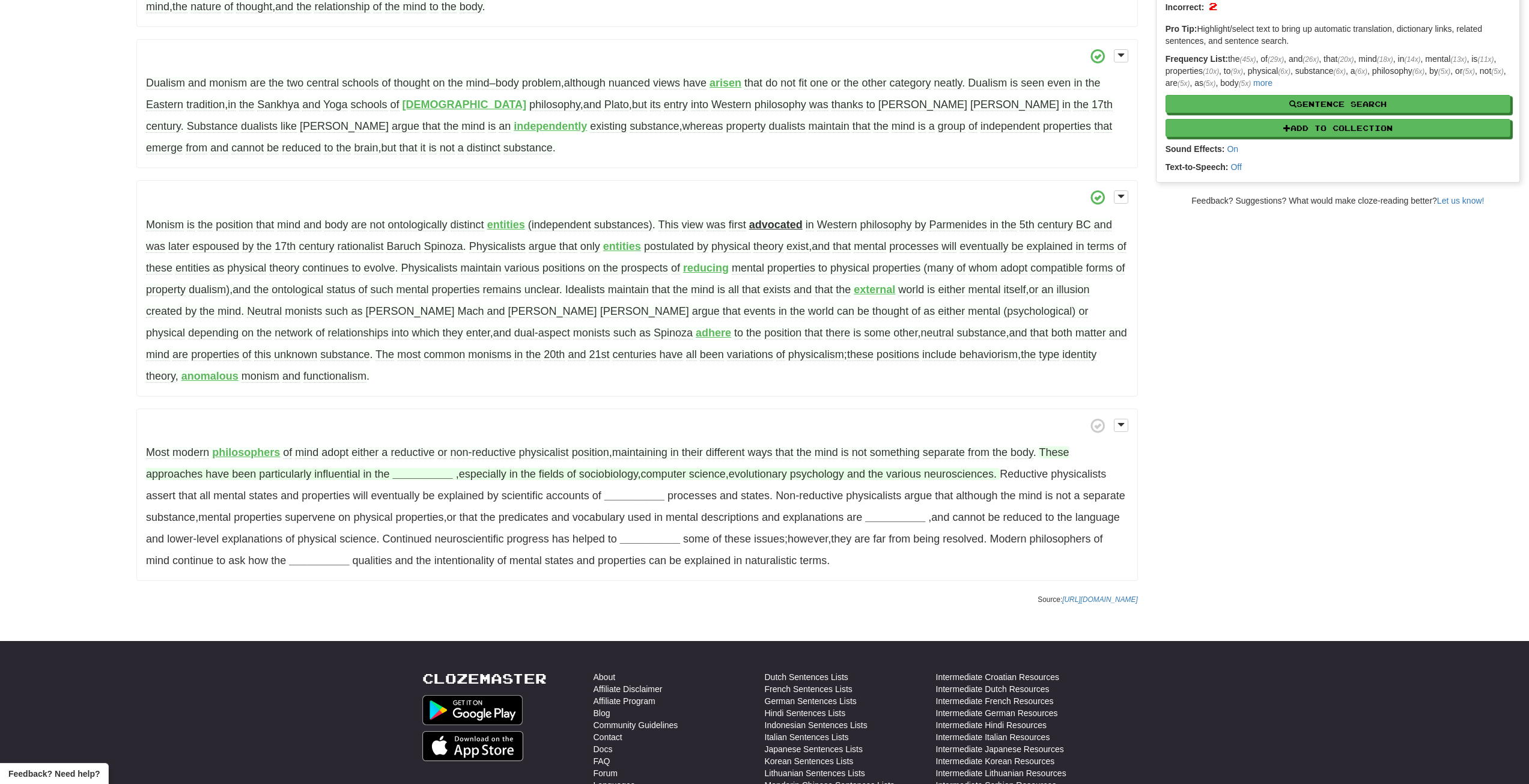
click at [410, 476] on strong "__________" at bounding box center [423, 473] width 60 height 12
click at [444, 563] on button "sciences" at bounding box center [420, 565] width 79 height 26
click at [625, 496] on strong "__________" at bounding box center [602, 495] width 60 height 12
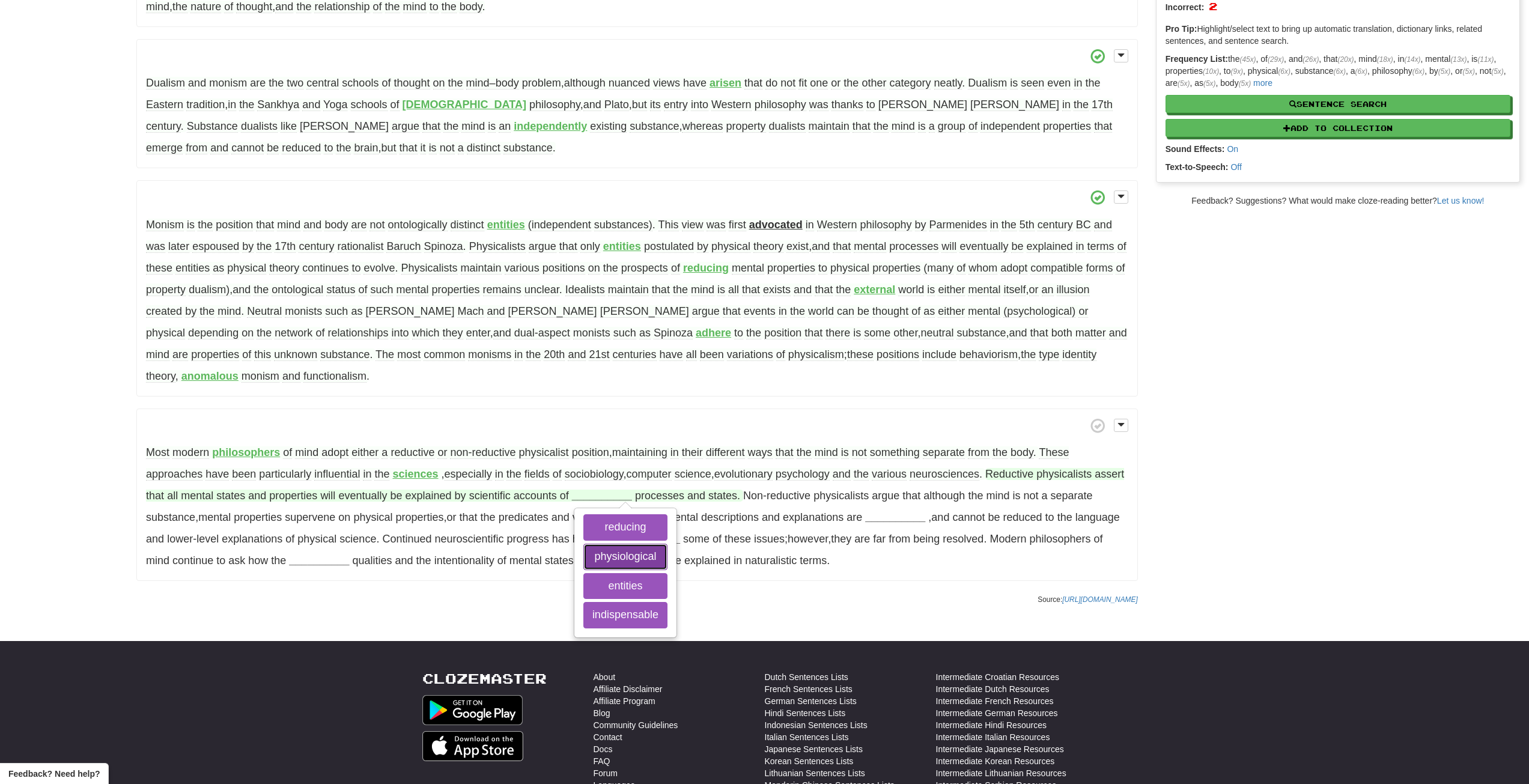
click at [634, 556] on button "physiological" at bounding box center [625, 557] width 84 height 26
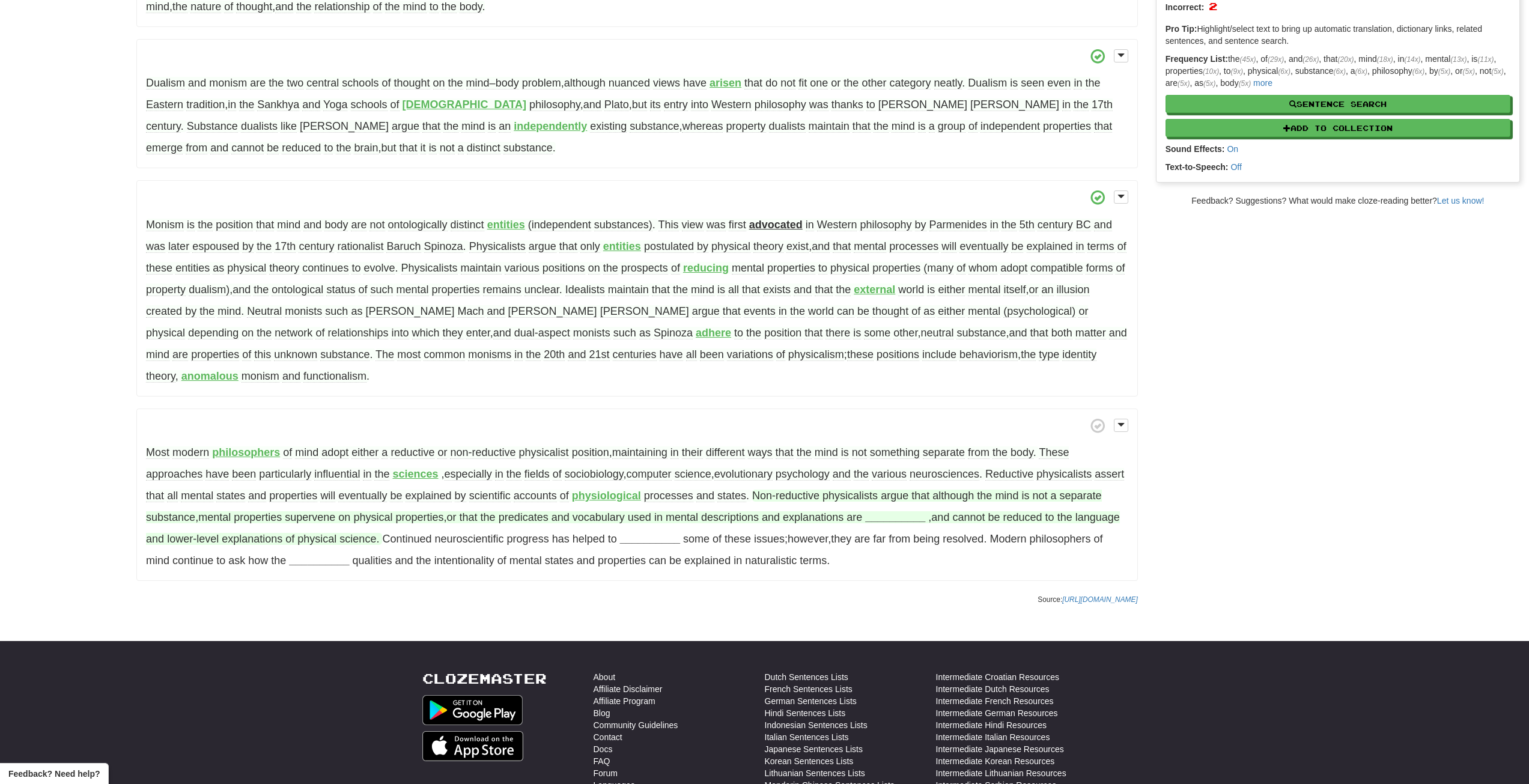
click at [925, 517] on strong "__________" at bounding box center [895, 517] width 60 height 12
click at [947, 637] on button "indispensable" at bounding box center [914, 637] width 84 height 26
click at [937, 519] on strong "indispensable" at bounding box center [902, 517] width 72 height 12
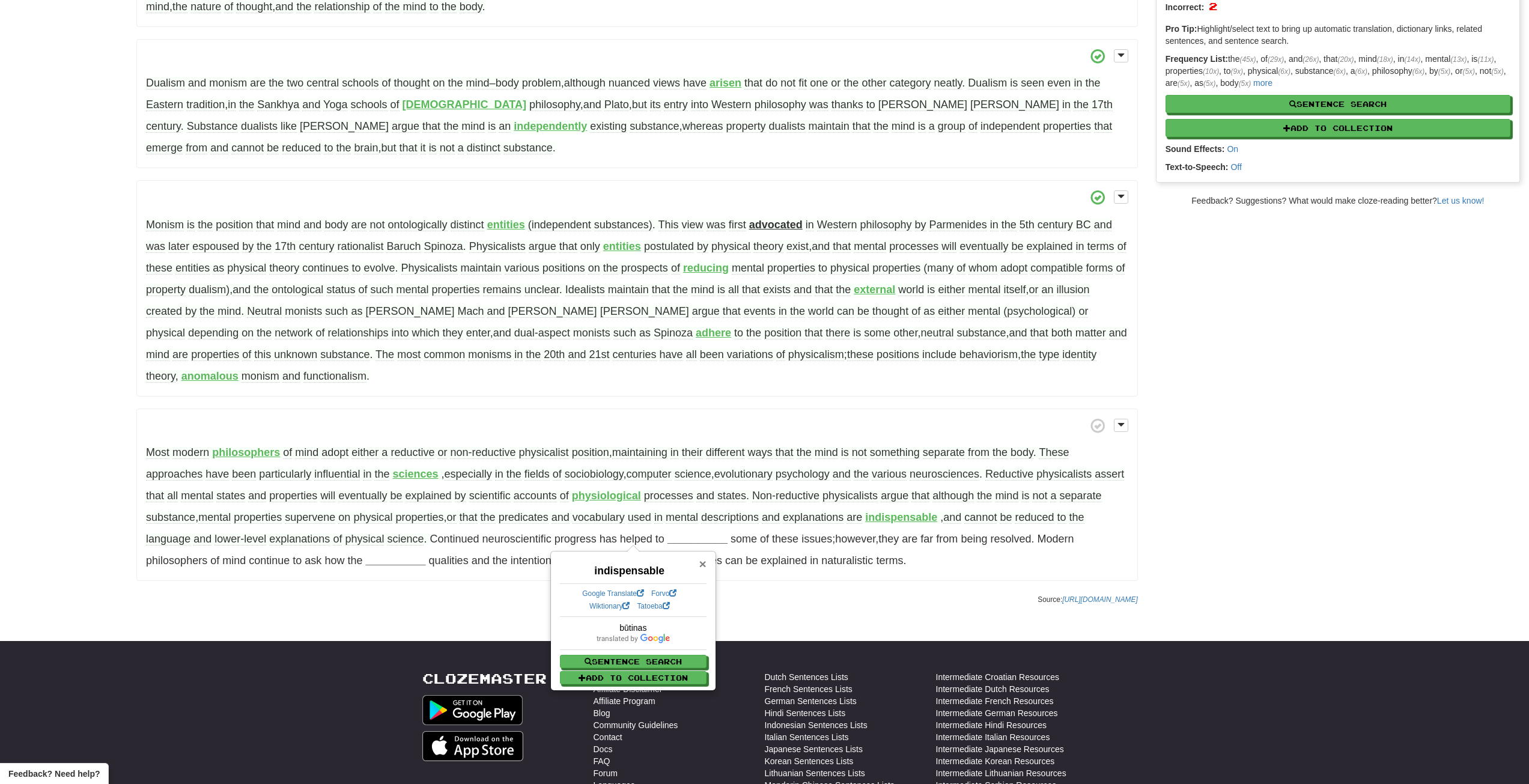
click at [704, 565] on span "×" at bounding box center [703, 564] width 7 height 14
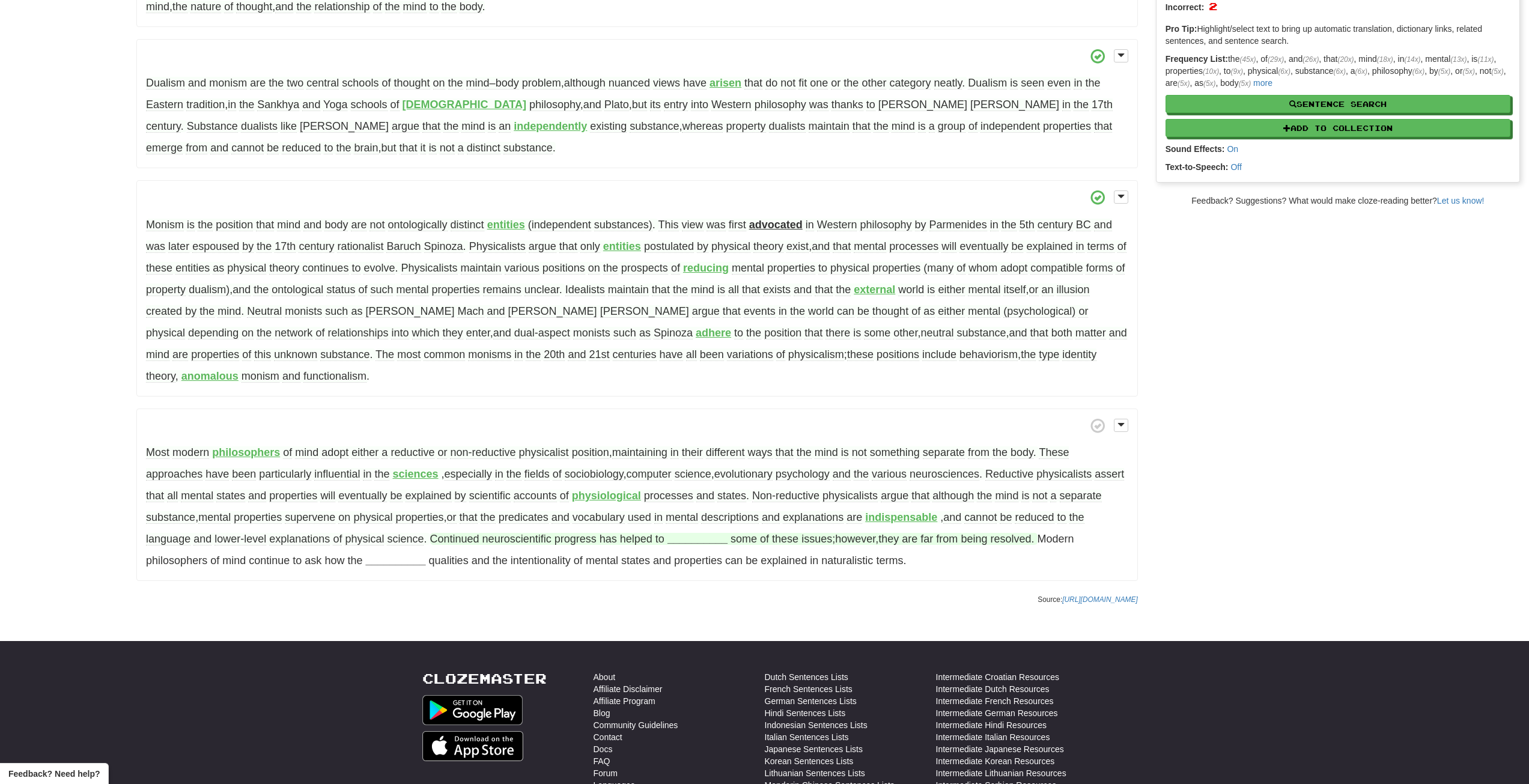
click at [708, 542] on strong "__________" at bounding box center [698, 538] width 60 height 12
click at [714, 565] on button "clarify" at bounding box center [698, 571] width 86 height 26
click at [349, 560] on strong "__________" at bounding box center [319, 560] width 60 height 12
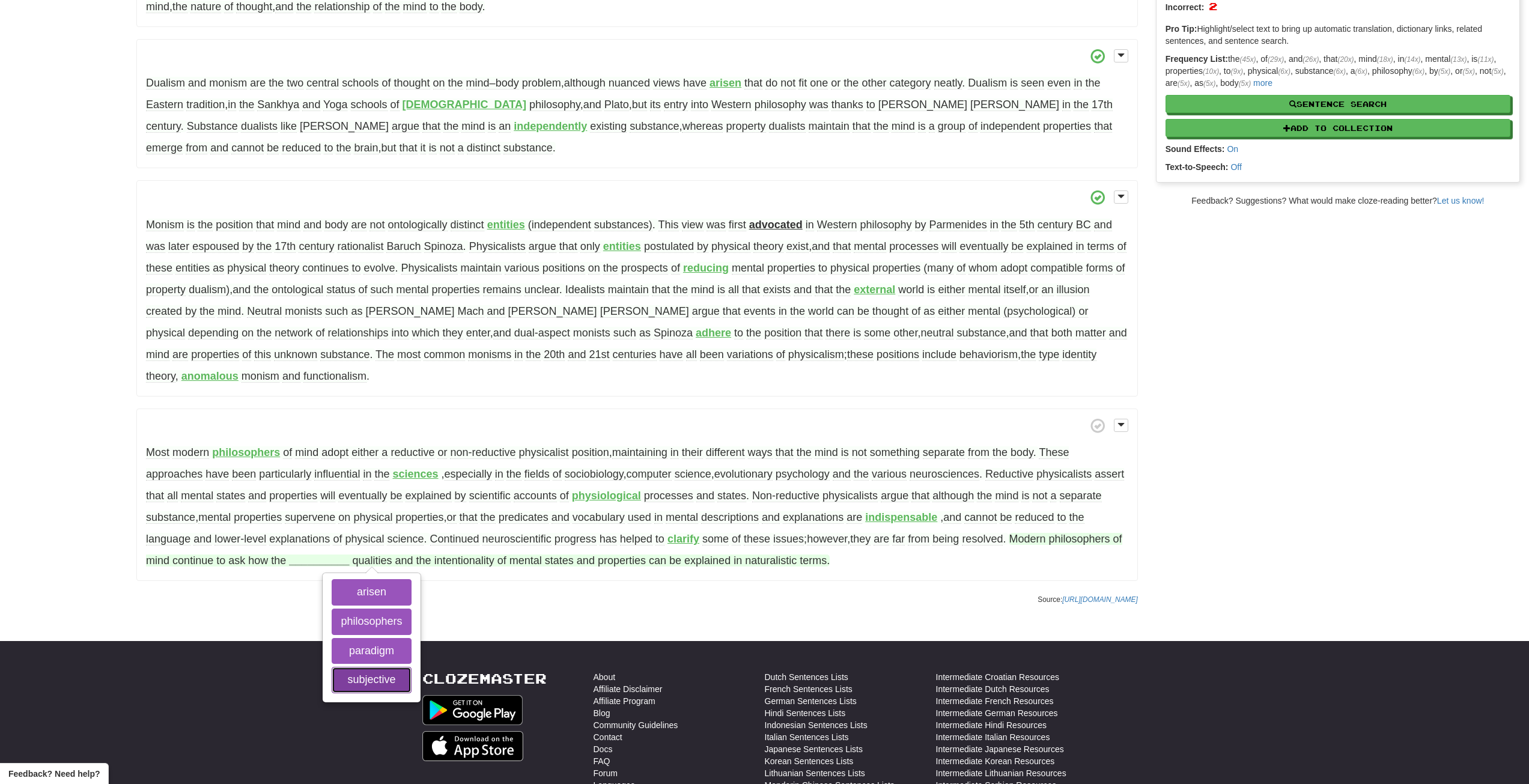
click at [393, 673] on button "subjective" at bounding box center [371, 680] width 79 height 26
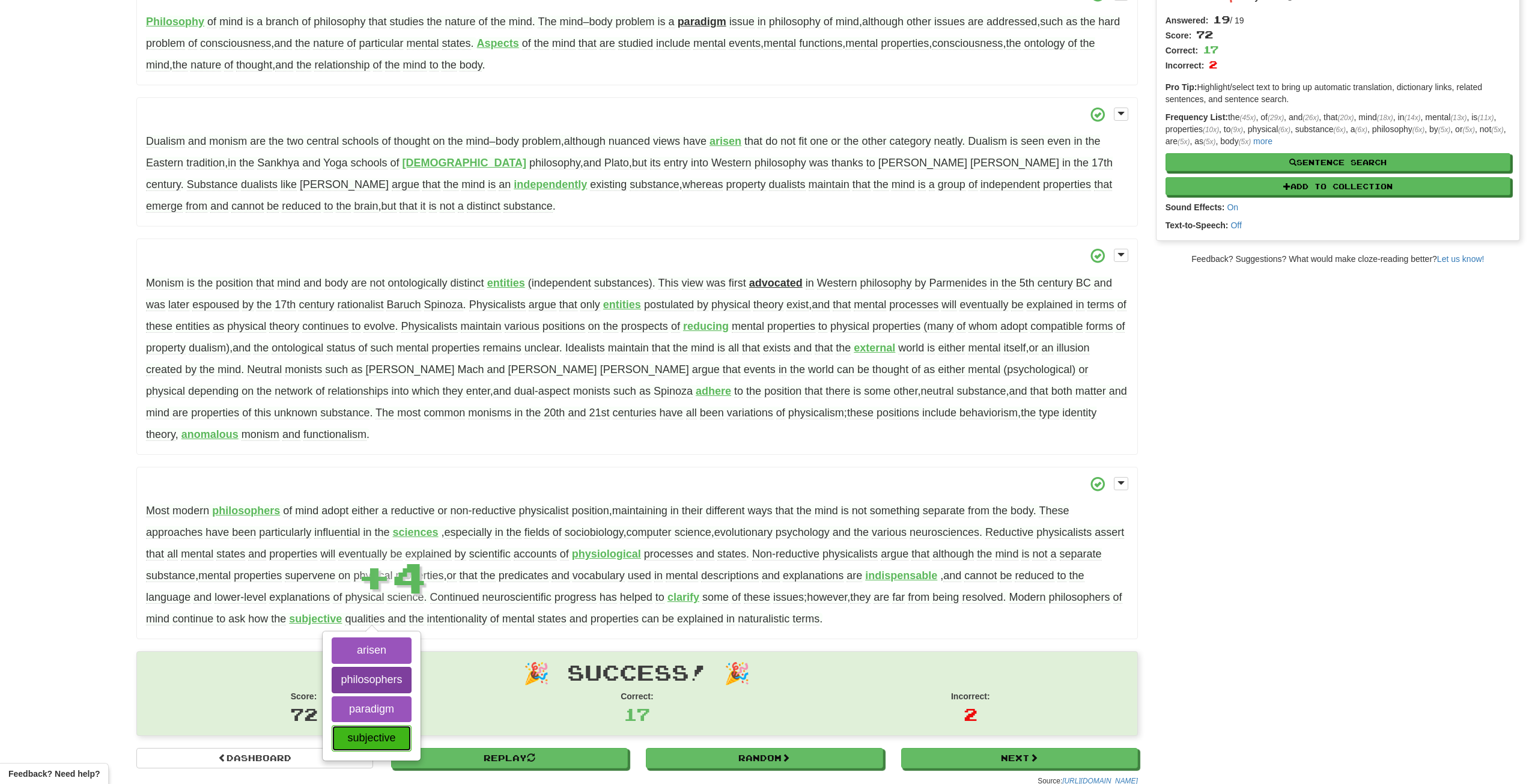
scroll to position [120, 0]
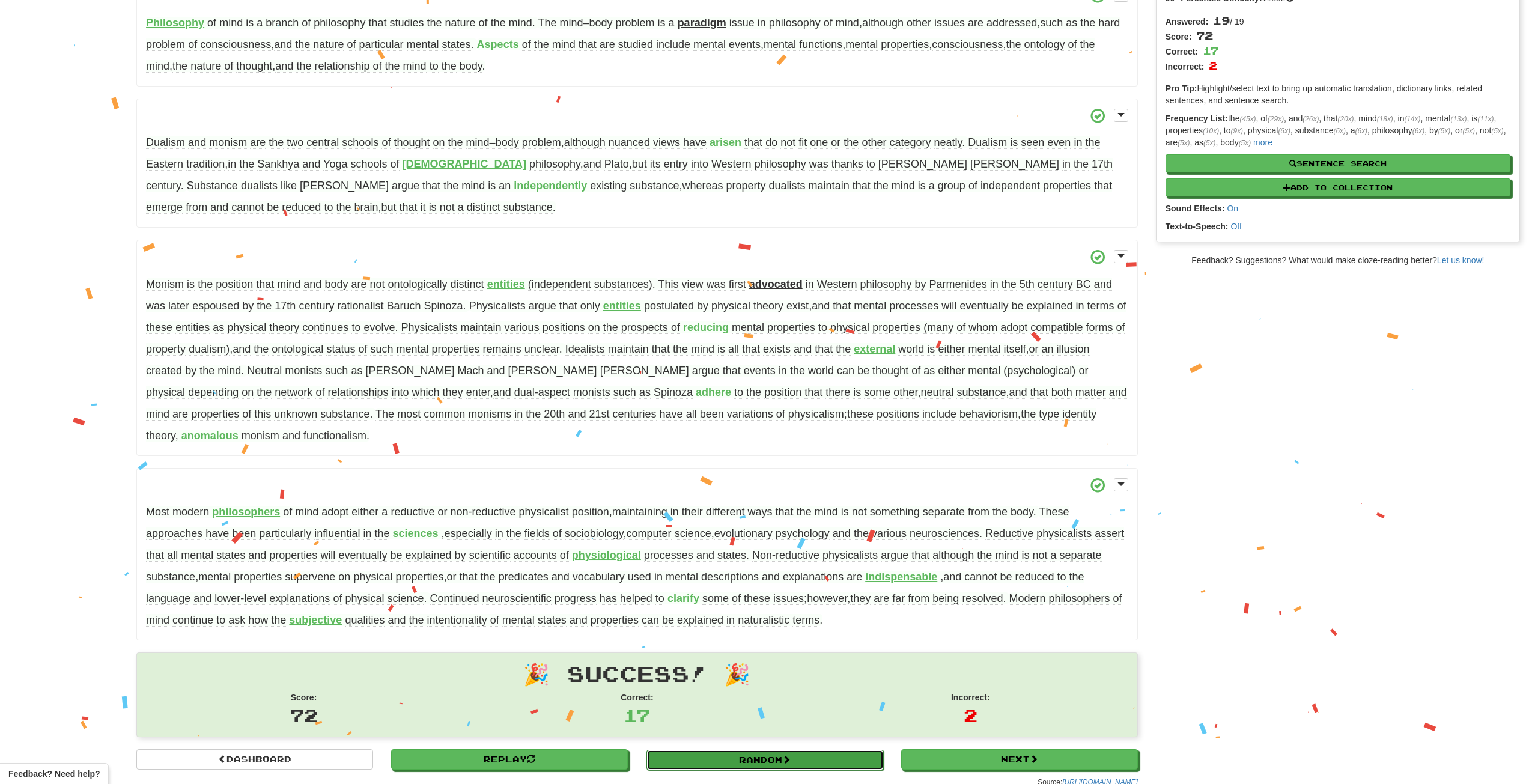
click at [809, 762] on link "Random" at bounding box center [765, 760] width 237 height 20
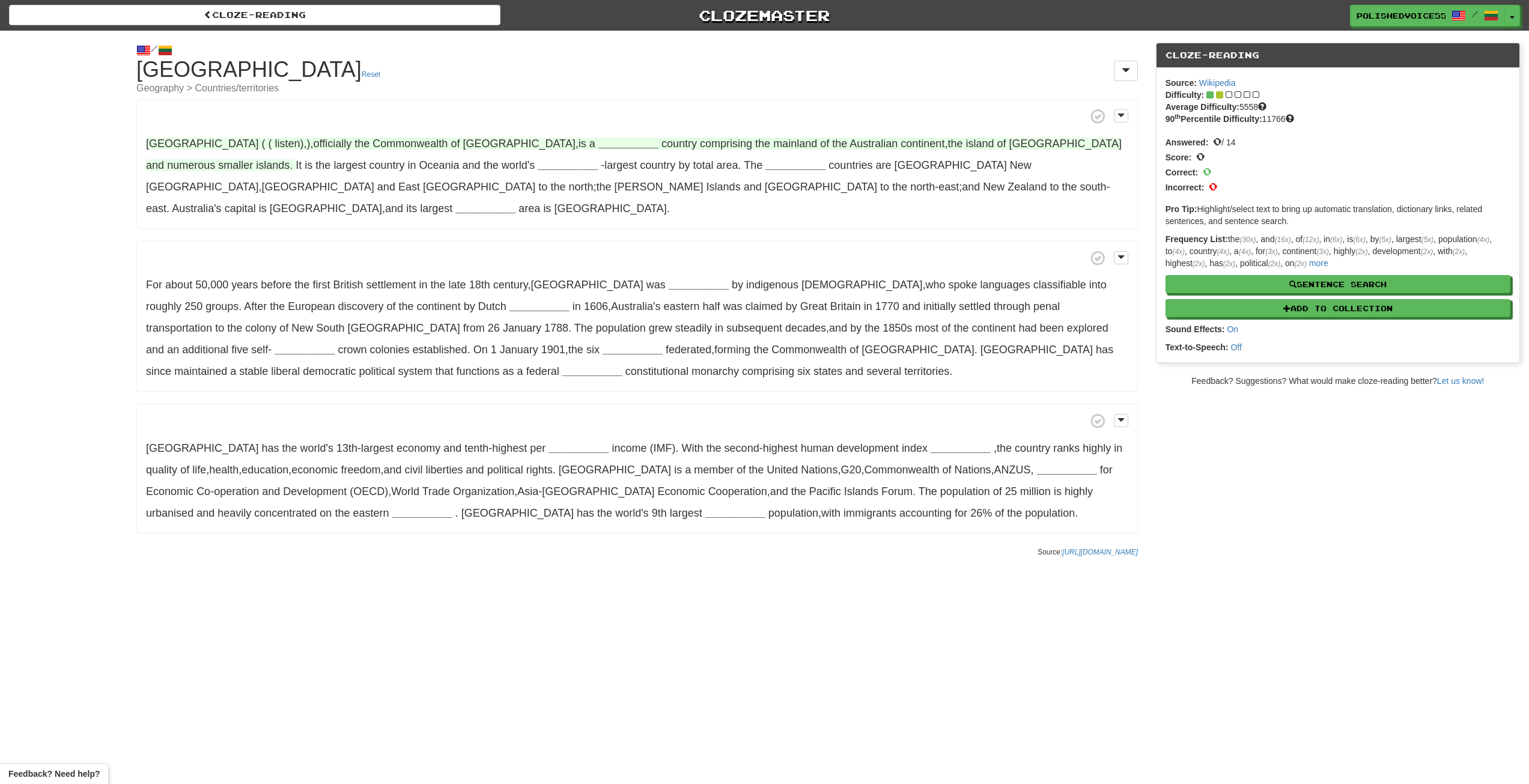
click at [373, 145] on span "Commonwealth" at bounding box center [410, 143] width 75 height 12
click at [686, 167] on div "× Commonwealth Google Translate Forvo Wiktionary Tatoeba Sandrauga Sentence Sea…" at bounding box center [612, 226] width 164 height 138
click at [684, 168] on span "×" at bounding box center [682, 168] width 7 height 14
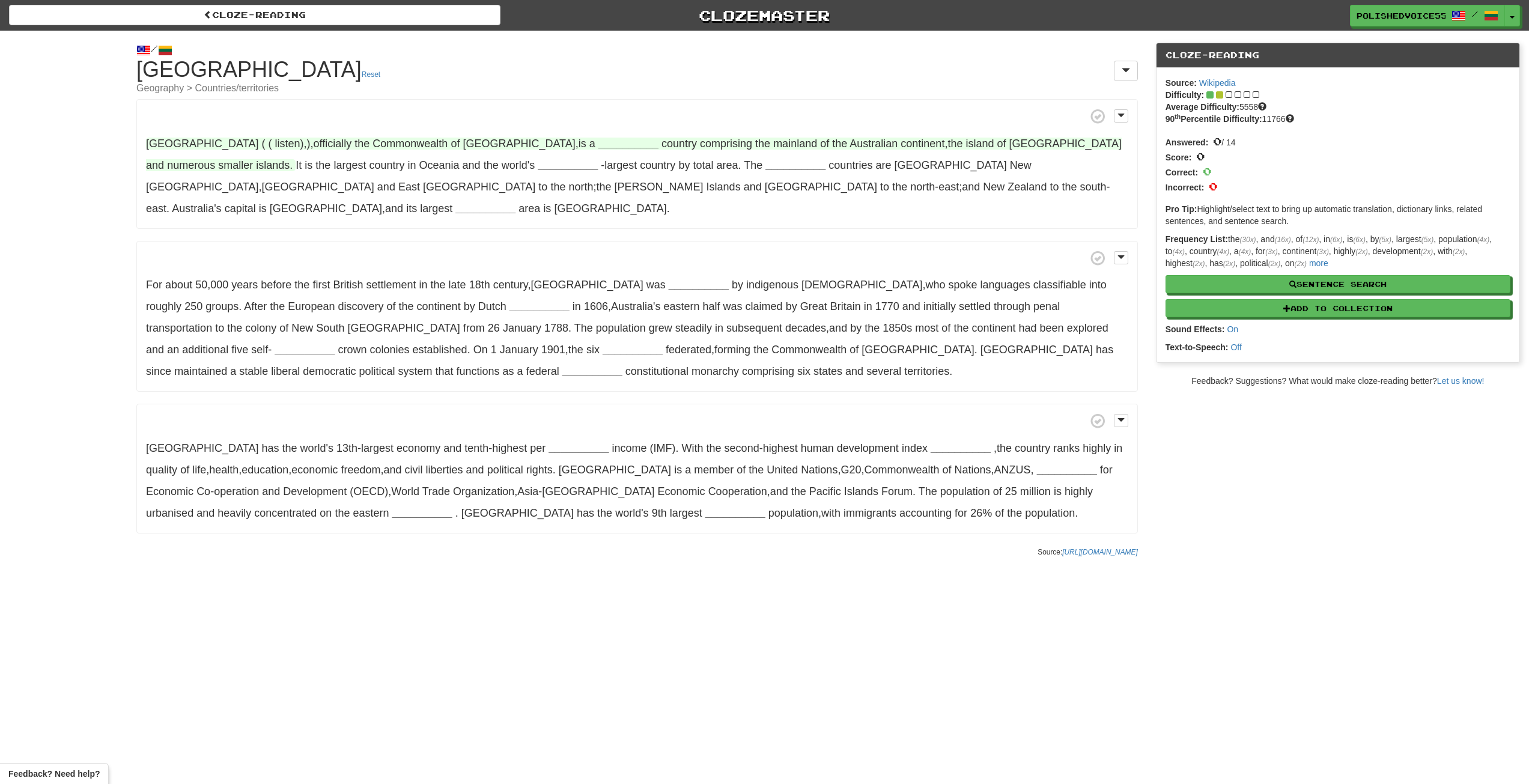
click at [599, 143] on strong "__________" at bounding box center [629, 143] width 60 height 12
click at [500, 201] on button "sovereign" at bounding box center [496, 204] width 65 height 26
click at [538, 168] on strong "__________" at bounding box center [567, 165] width 60 height 12
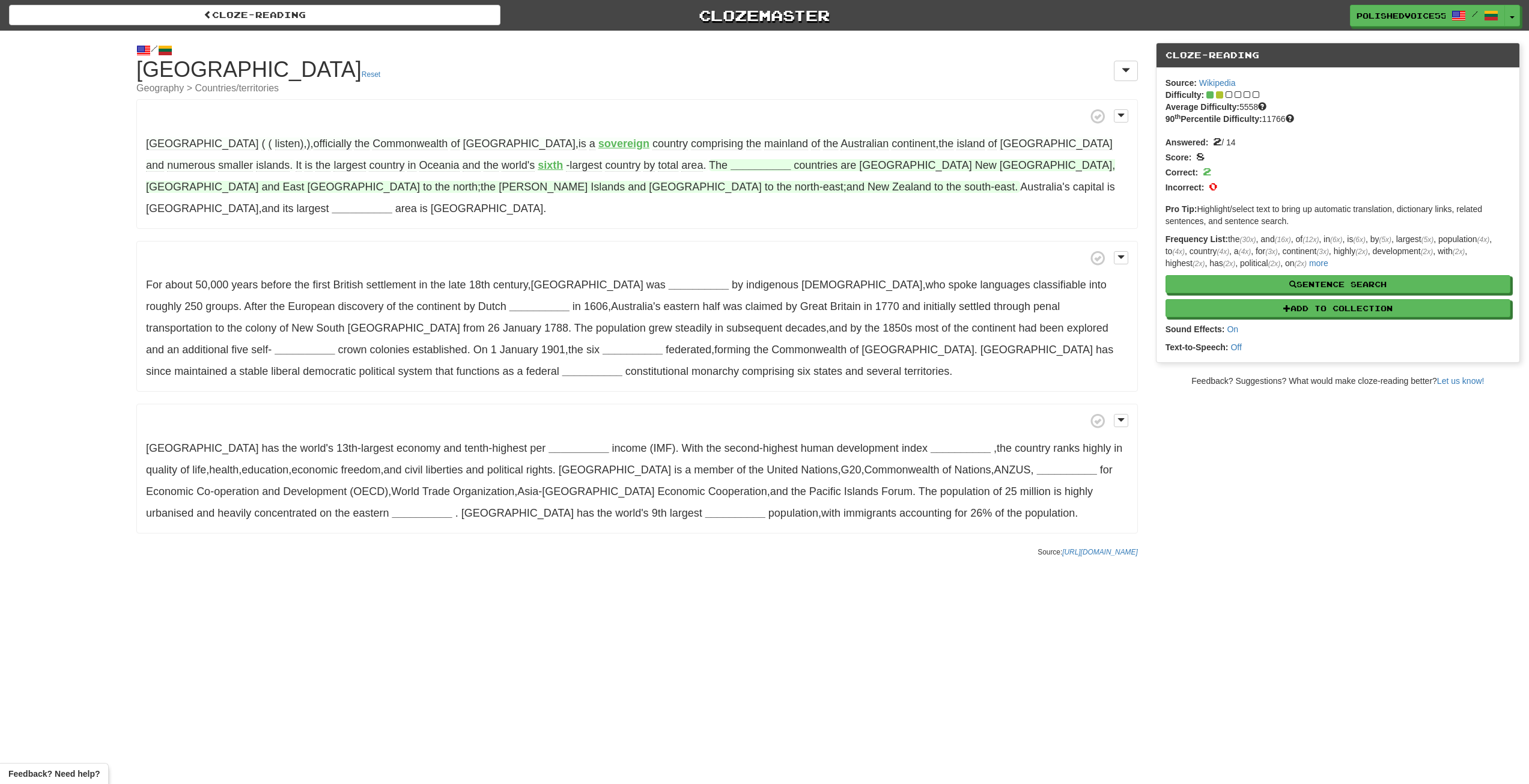
click at [730, 166] on strong "__________" at bounding box center [760, 165] width 60 height 12
click at [721, 221] on button "neighbouring" at bounding box center [761, 226] width 81 height 26
click at [393, 203] on strong "__________" at bounding box center [362, 208] width 60 height 12
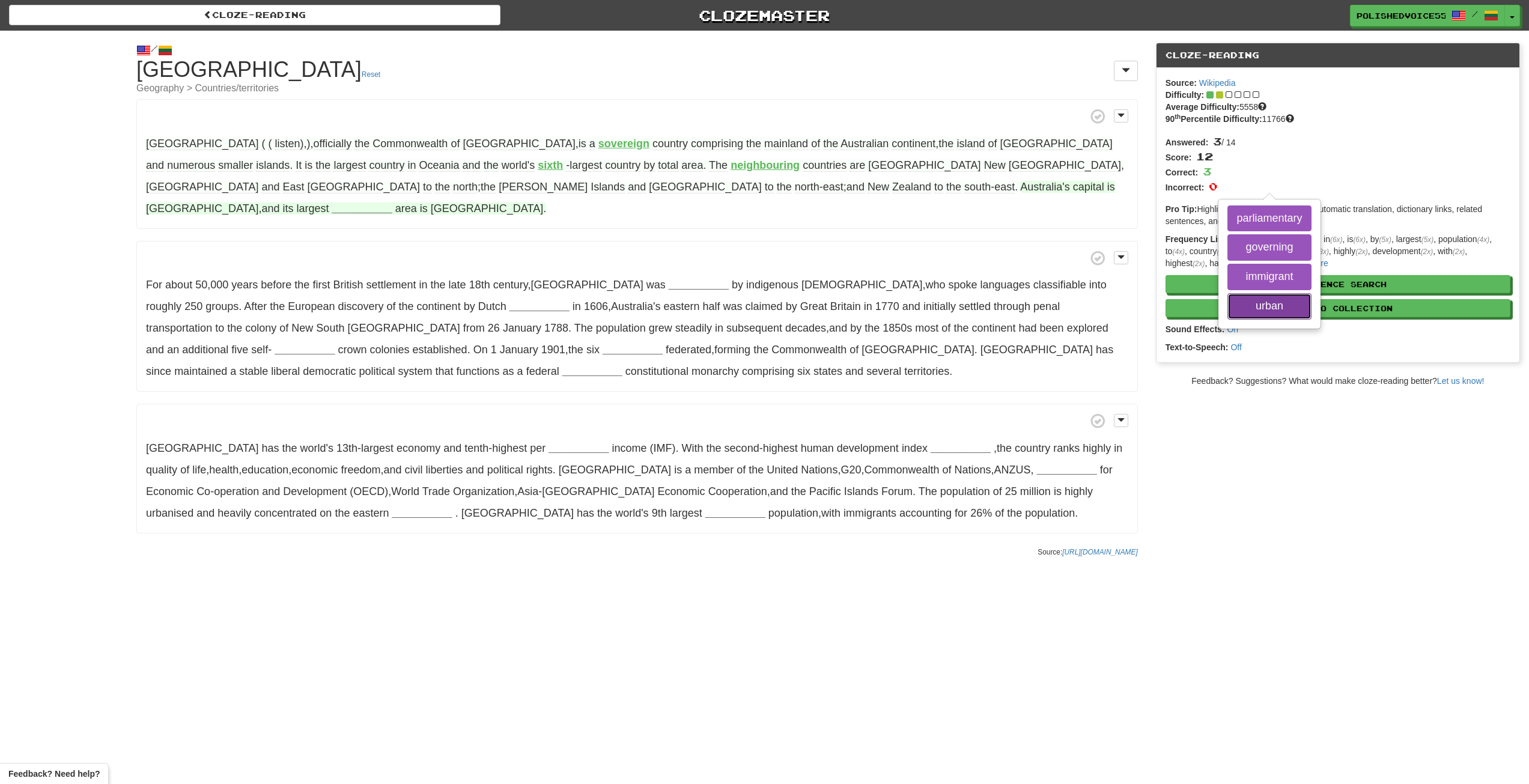
click at [1228, 308] on button "urban" at bounding box center [1269, 306] width 84 height 26
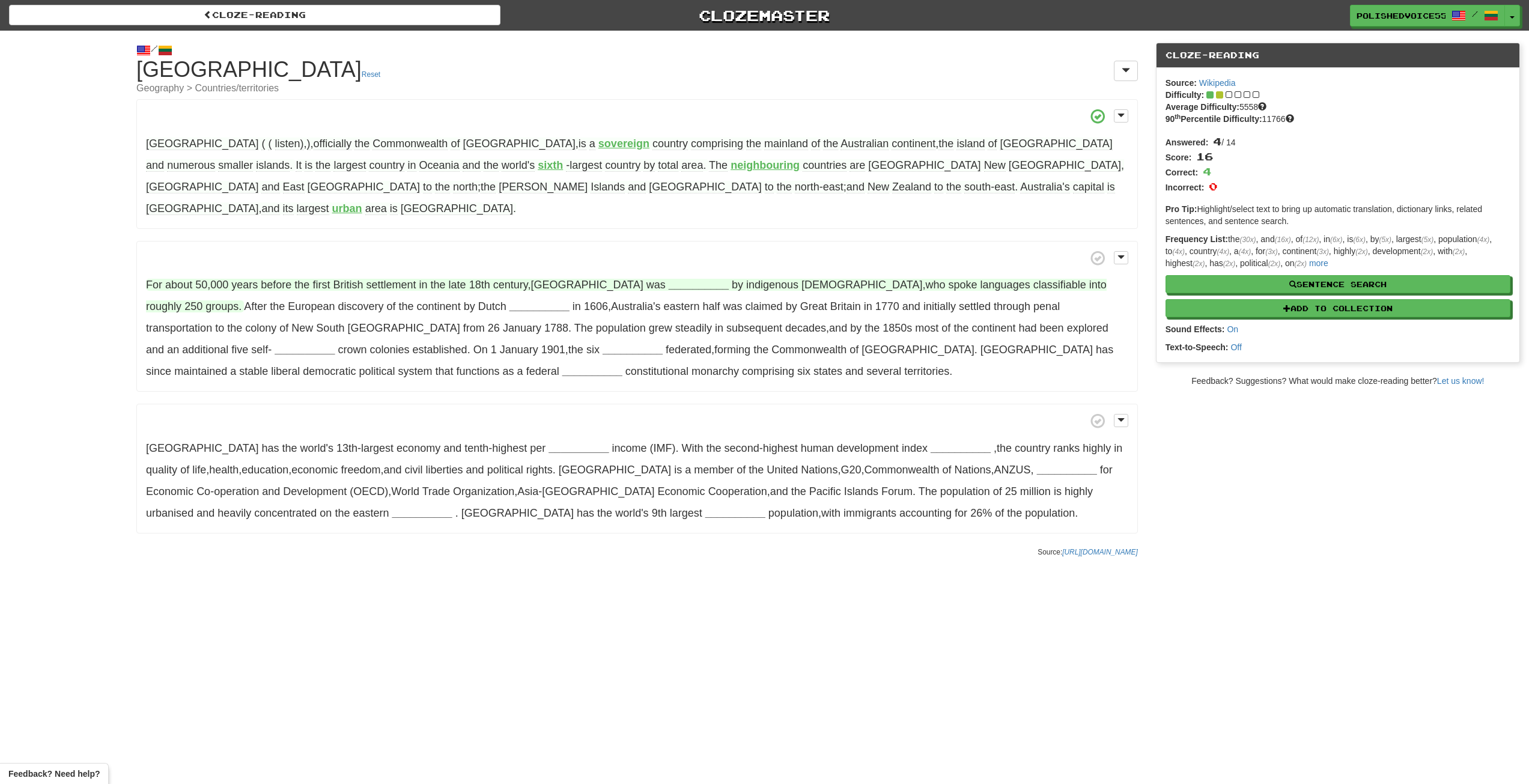
click at [669, 279] on strong "__________" at bounding box center [699, 284] width 60 height 12
click at [649, 333] on button "inhabited" at bounding box center [631, 346] width 79 height 26
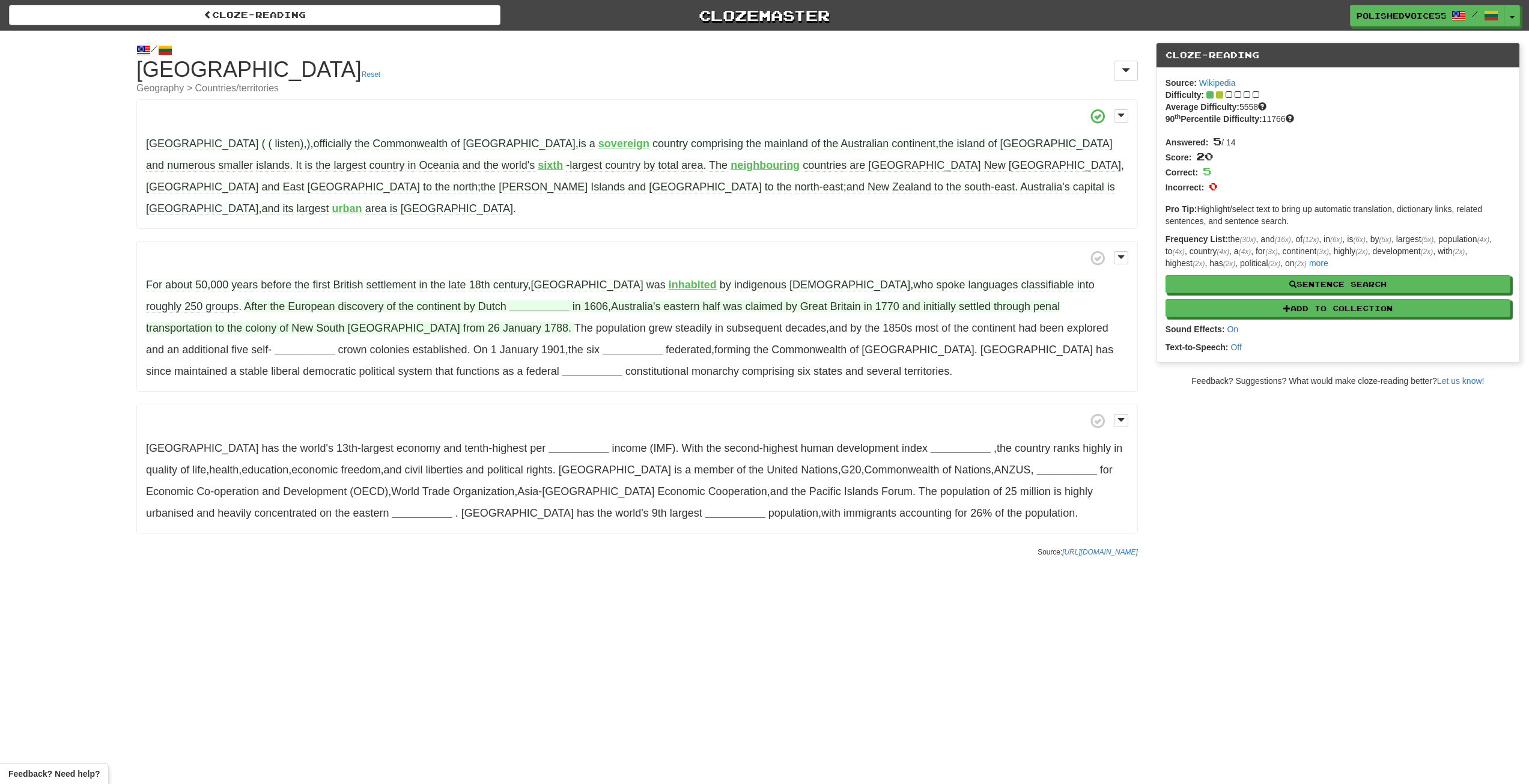
click at [510, 300] on strong "__________" at bounding box center [540, 306] width 60 height 12
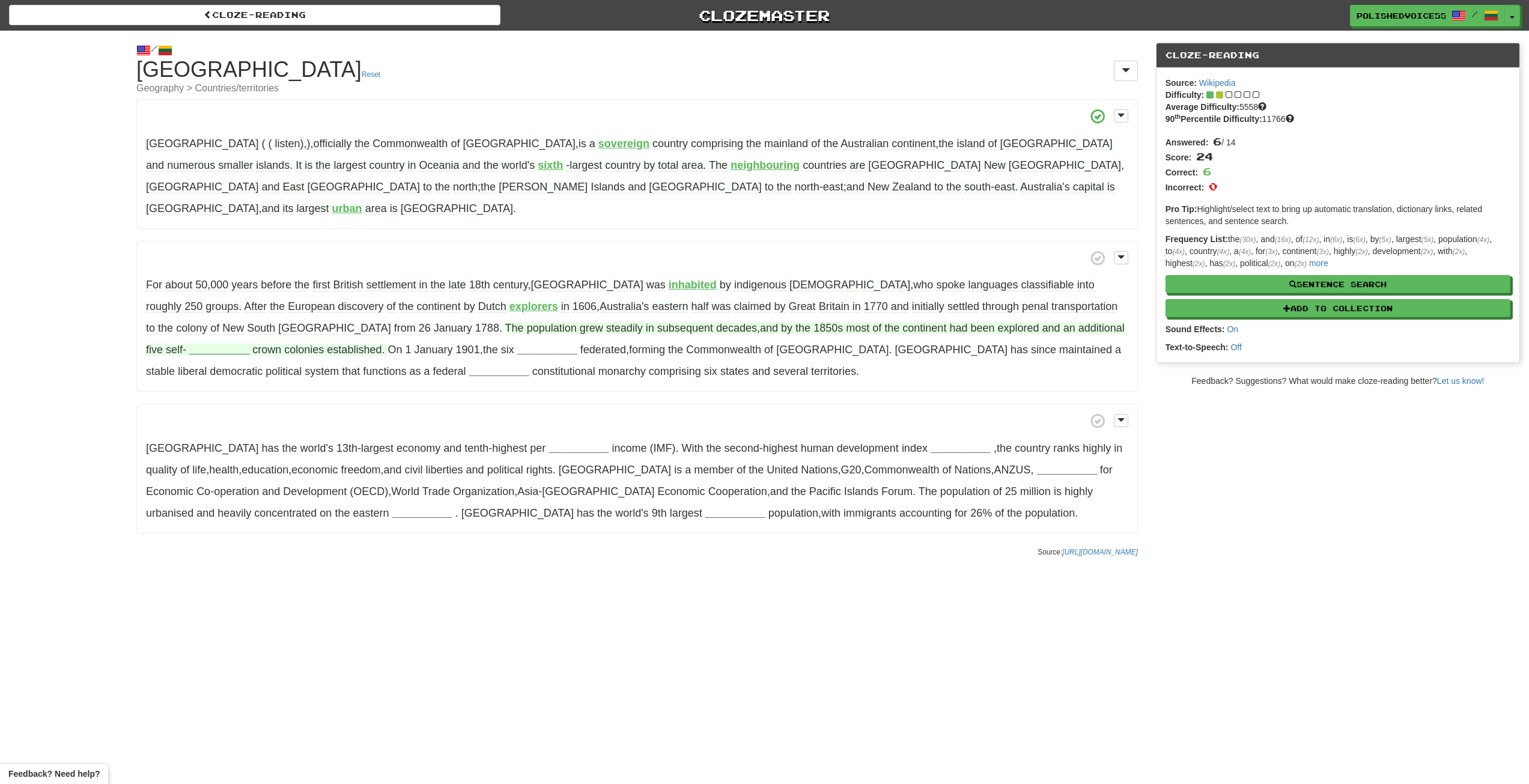
click at [249, 344] on strong "__________" at bounding box center [219, 350] width 60 height 12
click at [1171, 347] on button "governing" at bounding box center [1204, 360] width 65 height 26
click at [510, 344] on strong "__________" at bounding box center [540, 350] width 60 height 12
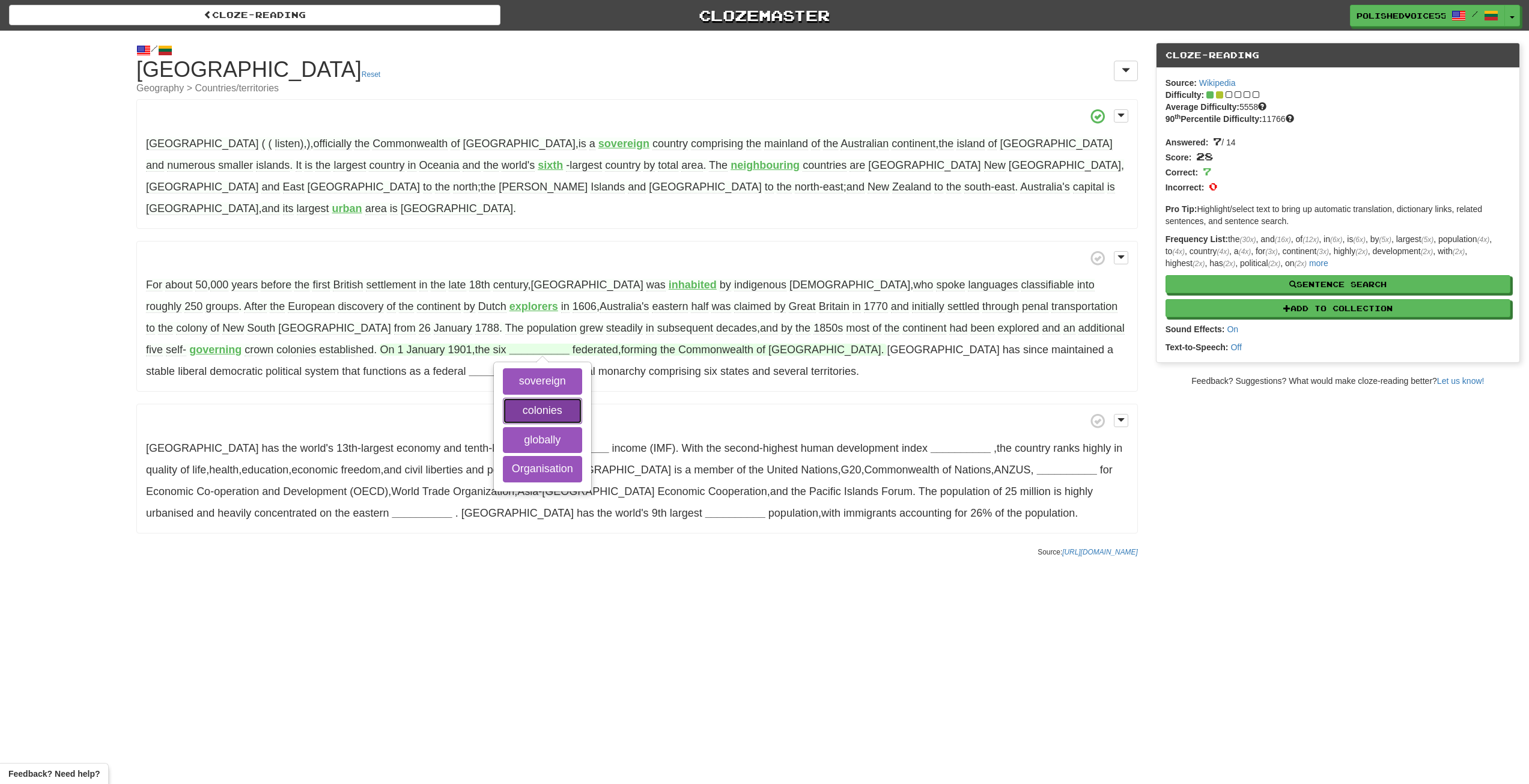
click at [503, 398] on button "colonies" at bounding box center [542, 411] width 79 height 26
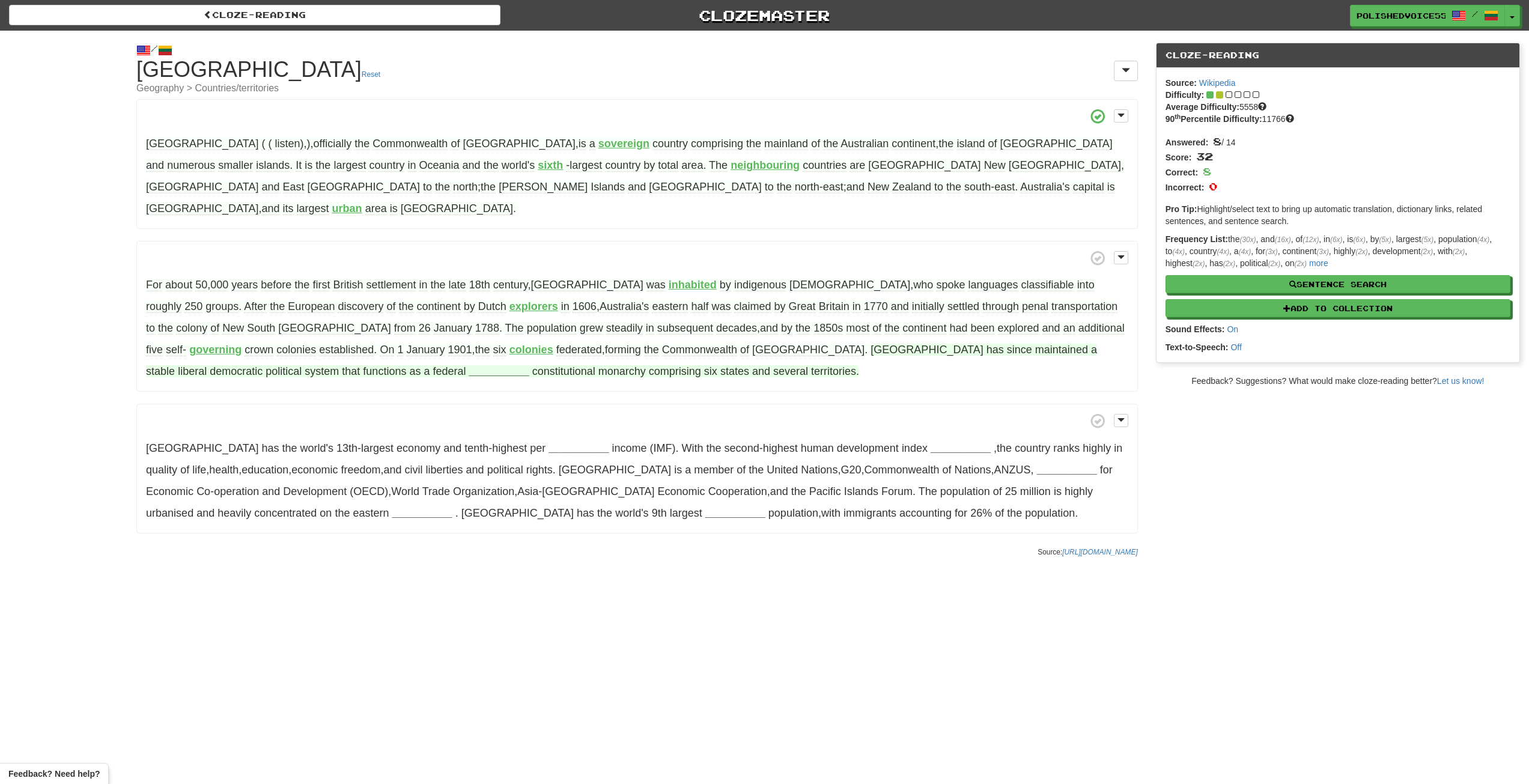
click at [469, 366] on strong "__________" at bounding box center [499, 371] width 60 height 12
click at [373, 449] on button "parliamentary" at bounding box center [415, 462] width 84 height 26
click at [549, 442] on strong "__________" at bounding box center [579, 448] width 60 height 12
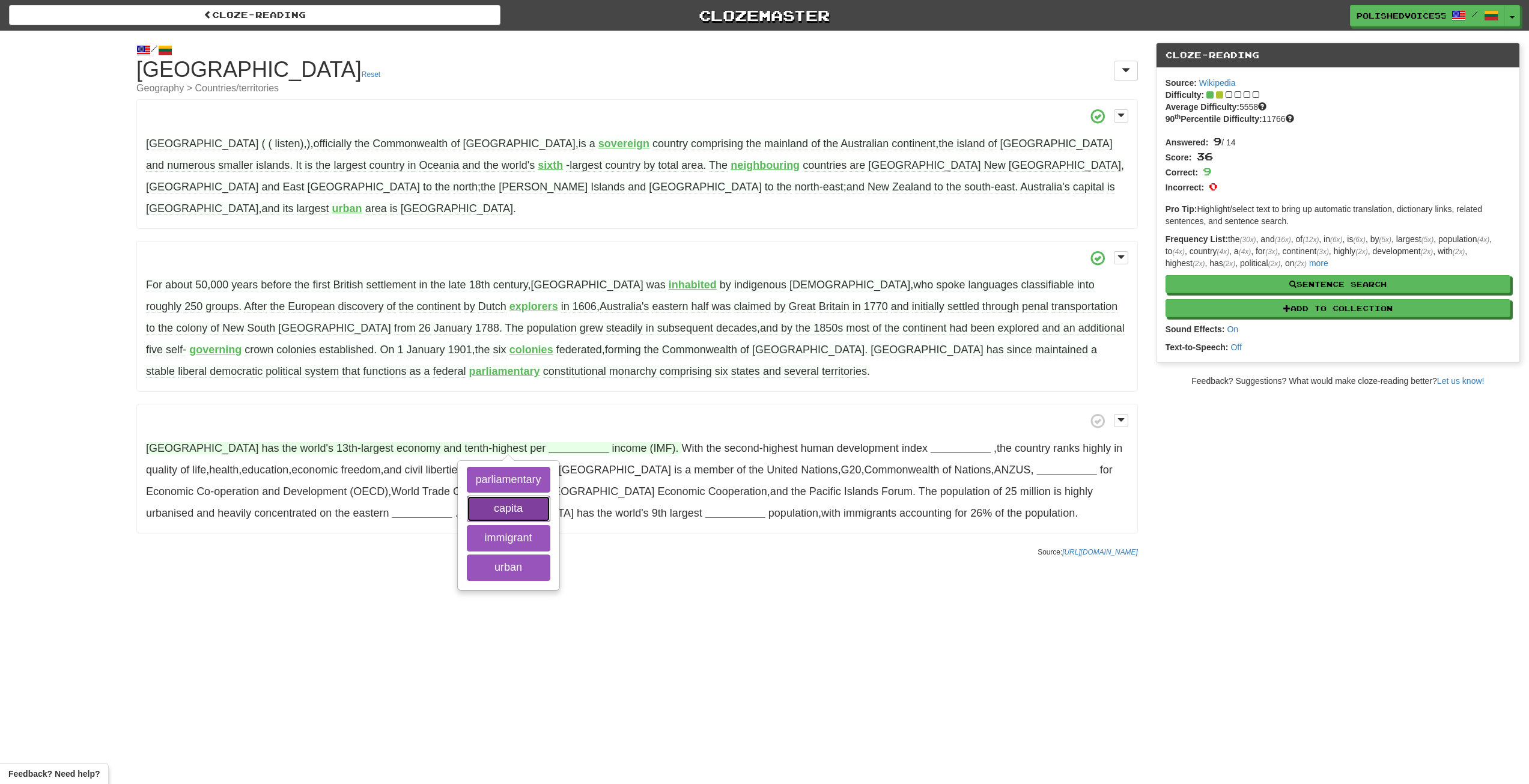
click at [519, 496] on button "capita" at bounding box center [509, 509] width 84 height 26
click at [549, 442] on strong "capita" at bounding box center [564, 448] width 31 height 12
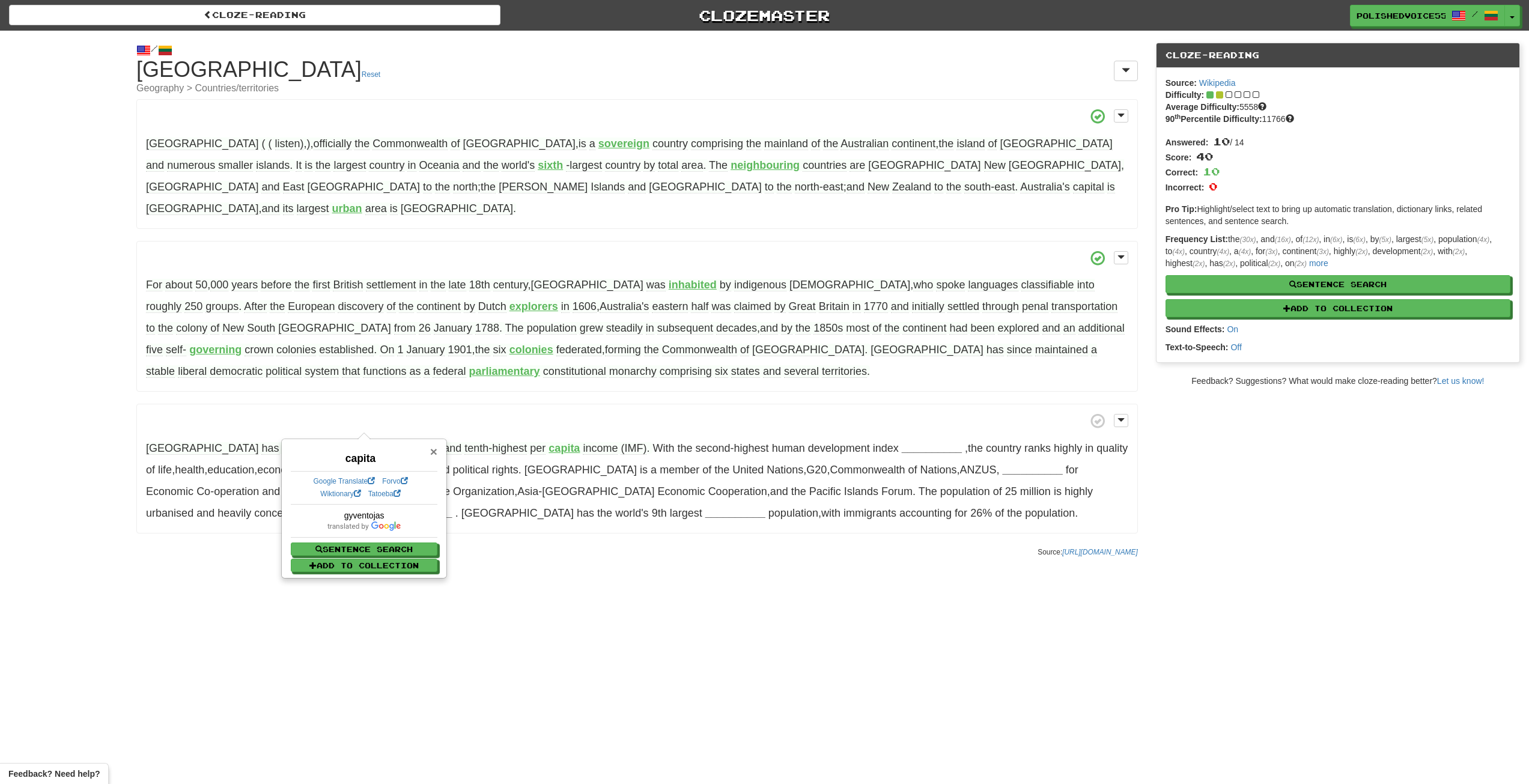
click at [434, 449] on span "×" at bounding box center [434, 452] width 7 height 14
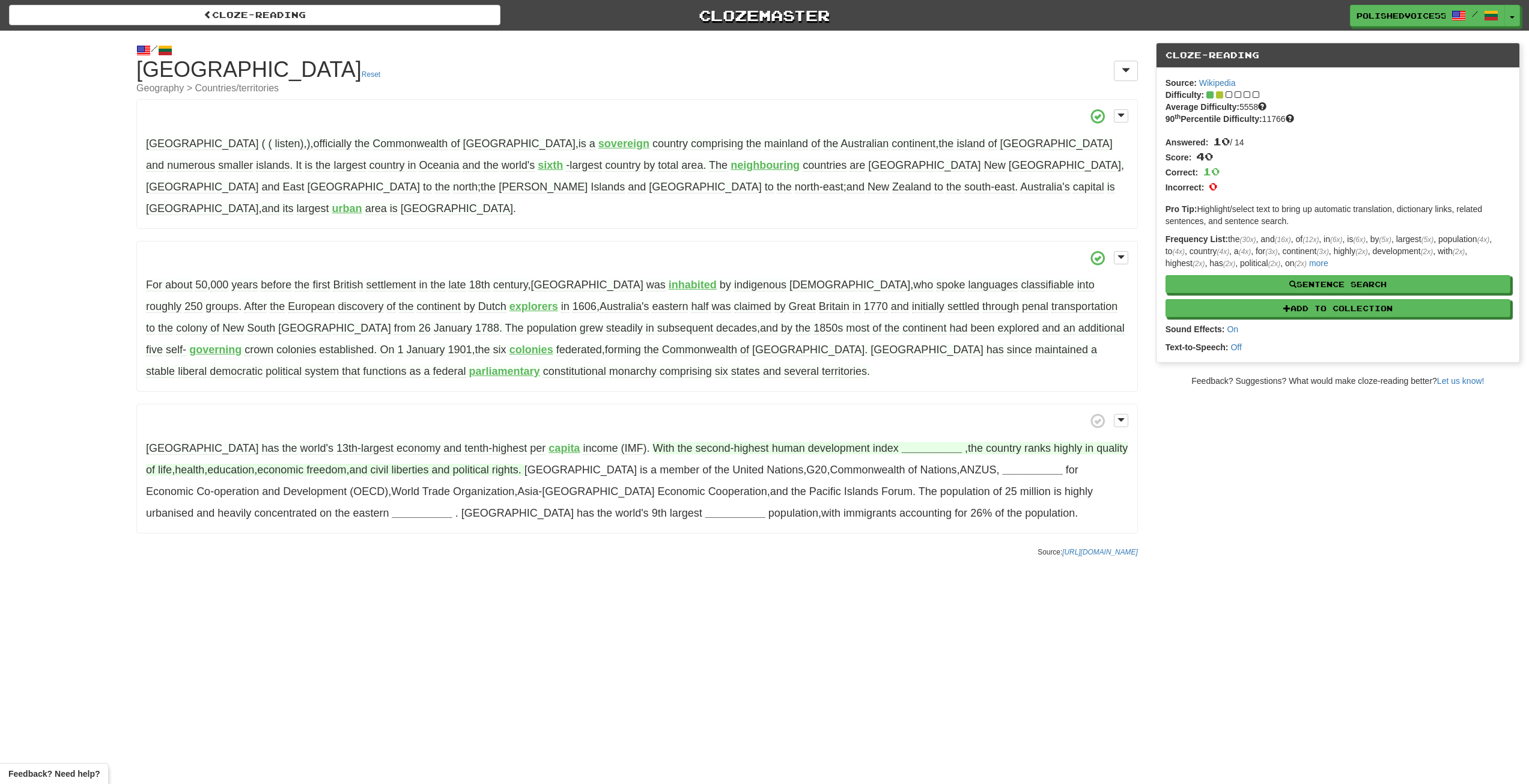
click at [902, 442] on strong "__________" at bounding box center [932, 448] width 60 height 12
click at [893, 525] on button "globally" at bounding box center [932, 538] width 79 height 26
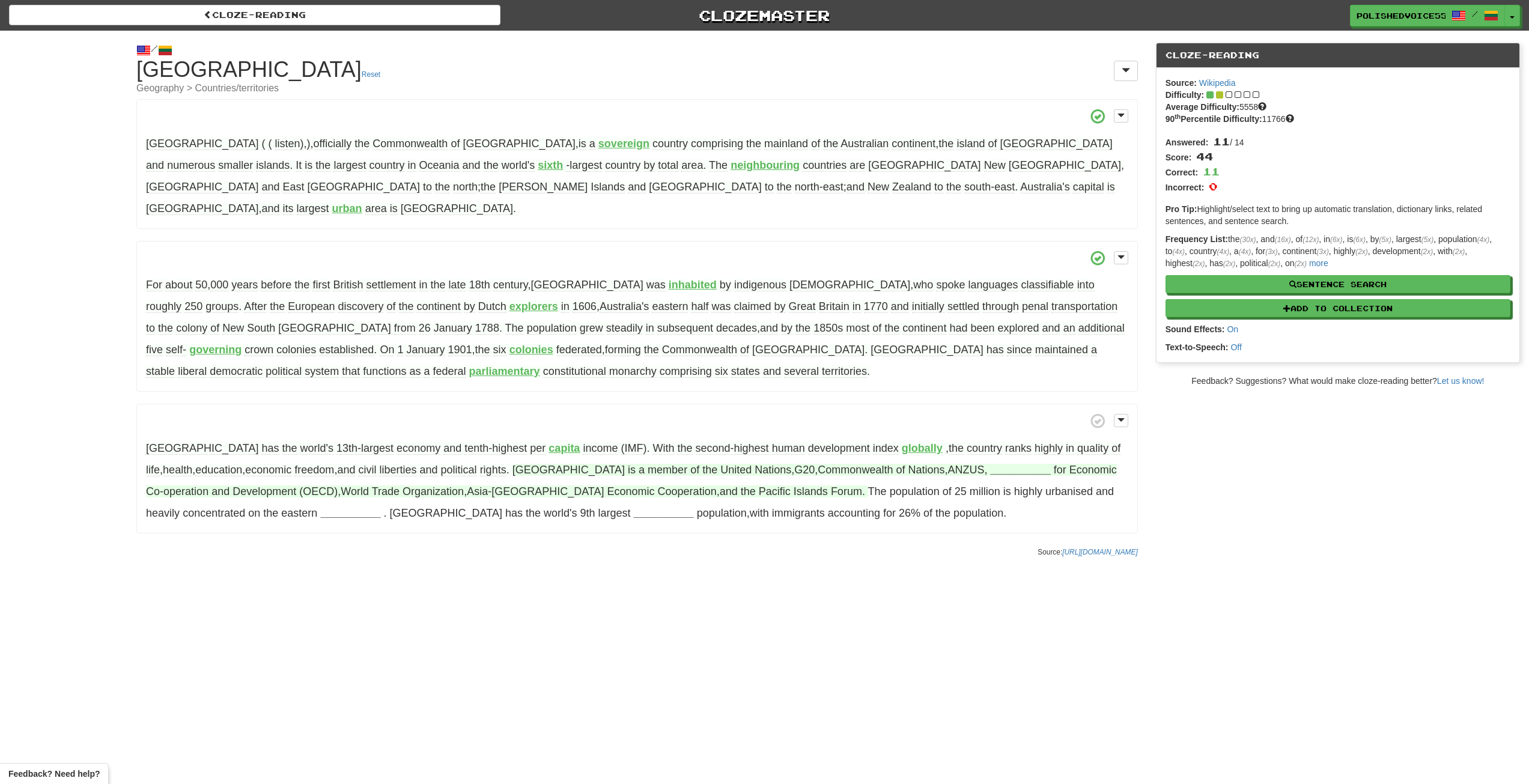
click at [991, 464] on strong "__________" at bounding box center [1021, 469] width 60 height 12
click at [936, 577] on button "Organisation" at bounding box center [959, 590] width 85 height 26
click at [320, 507] on strong "__________" at bounding box center [350, 512] width 60 height 12
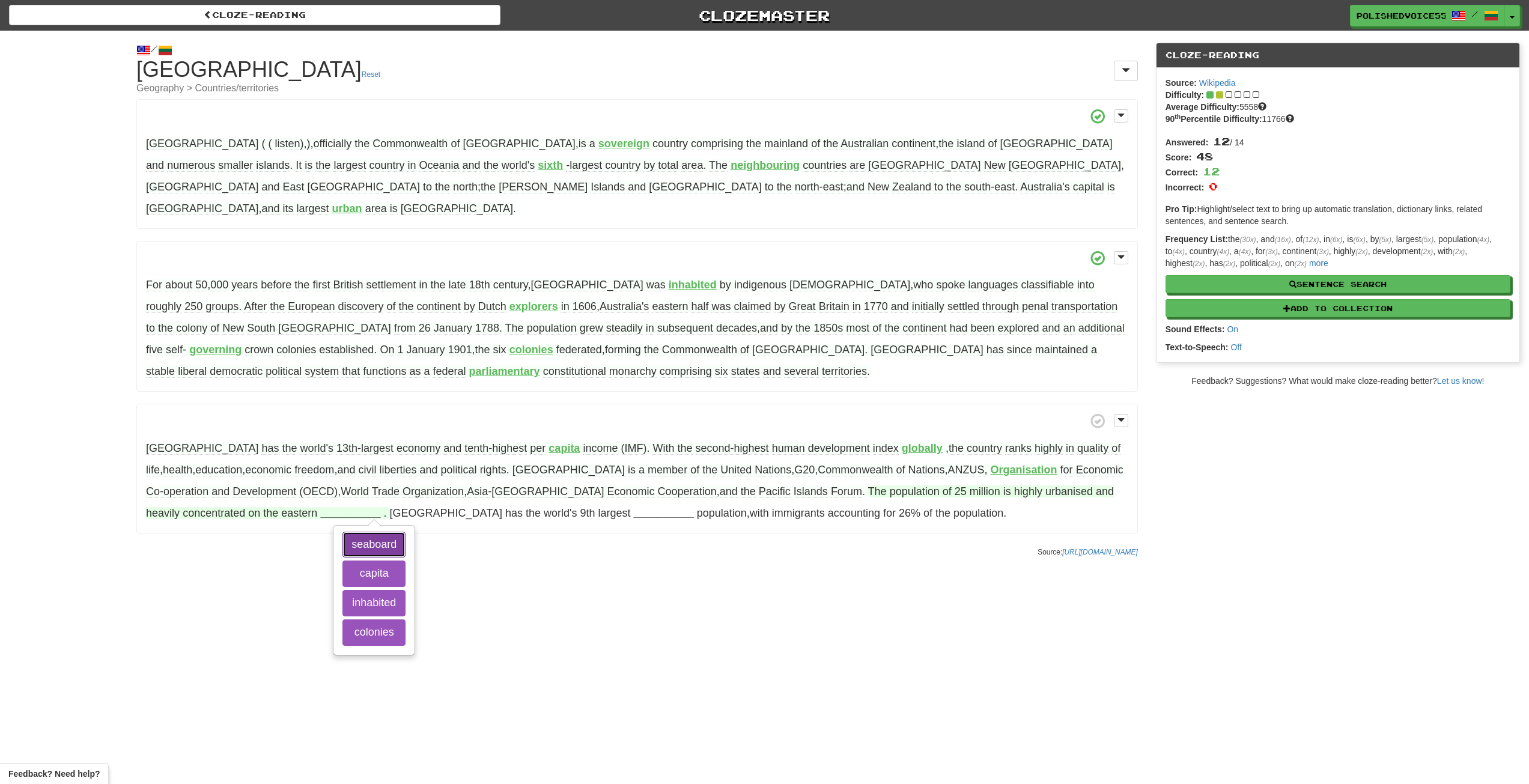
click at [343, 532] on button "seaboard" at bounding box center [374, 545] width 63 height 26
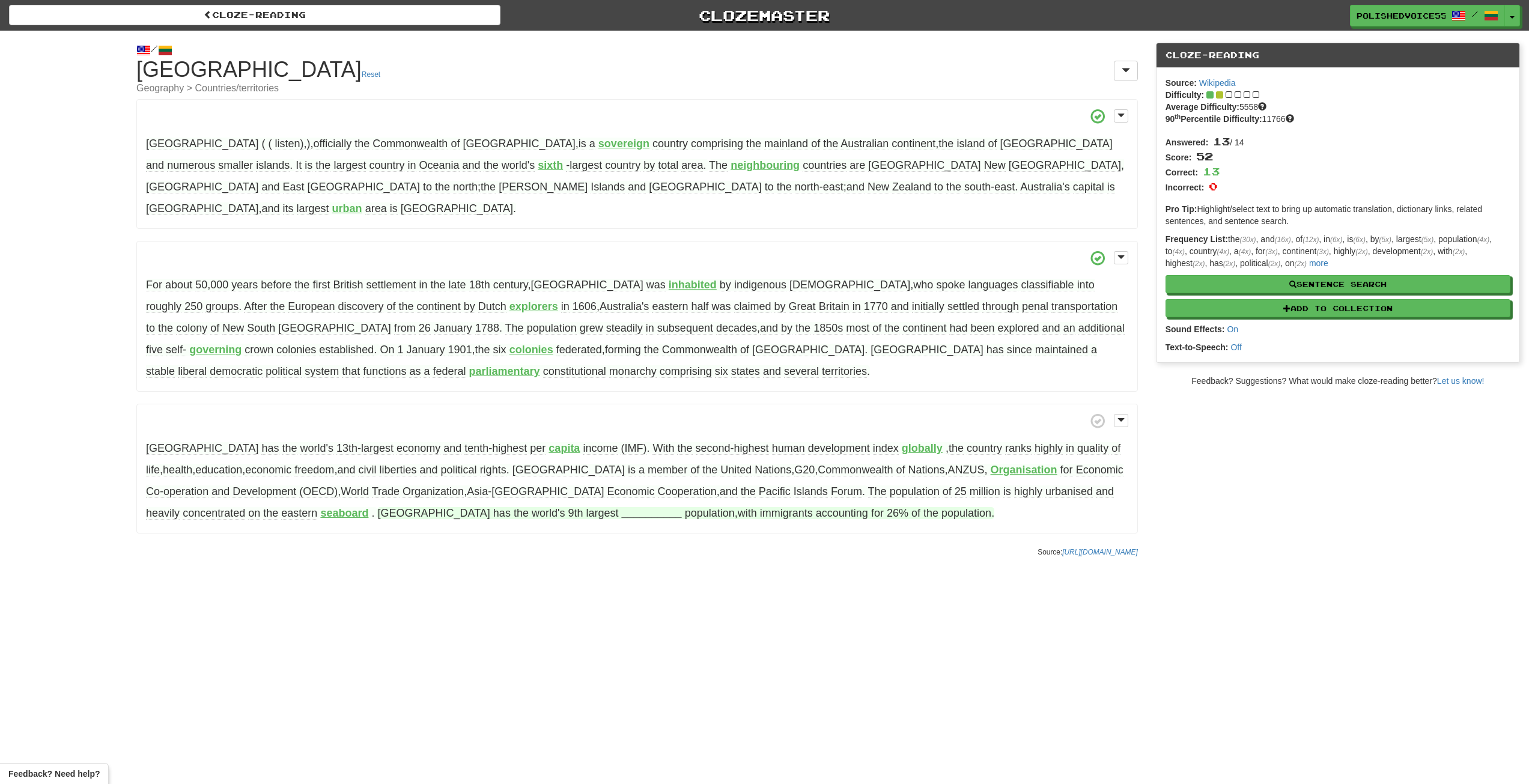
click at [622, 507] on strong "__________" at bounding box center [652, 512] width 60 height 12
click at [542, 560] on button "immigrant" at bounding box center [581, 574] width 79 height 26
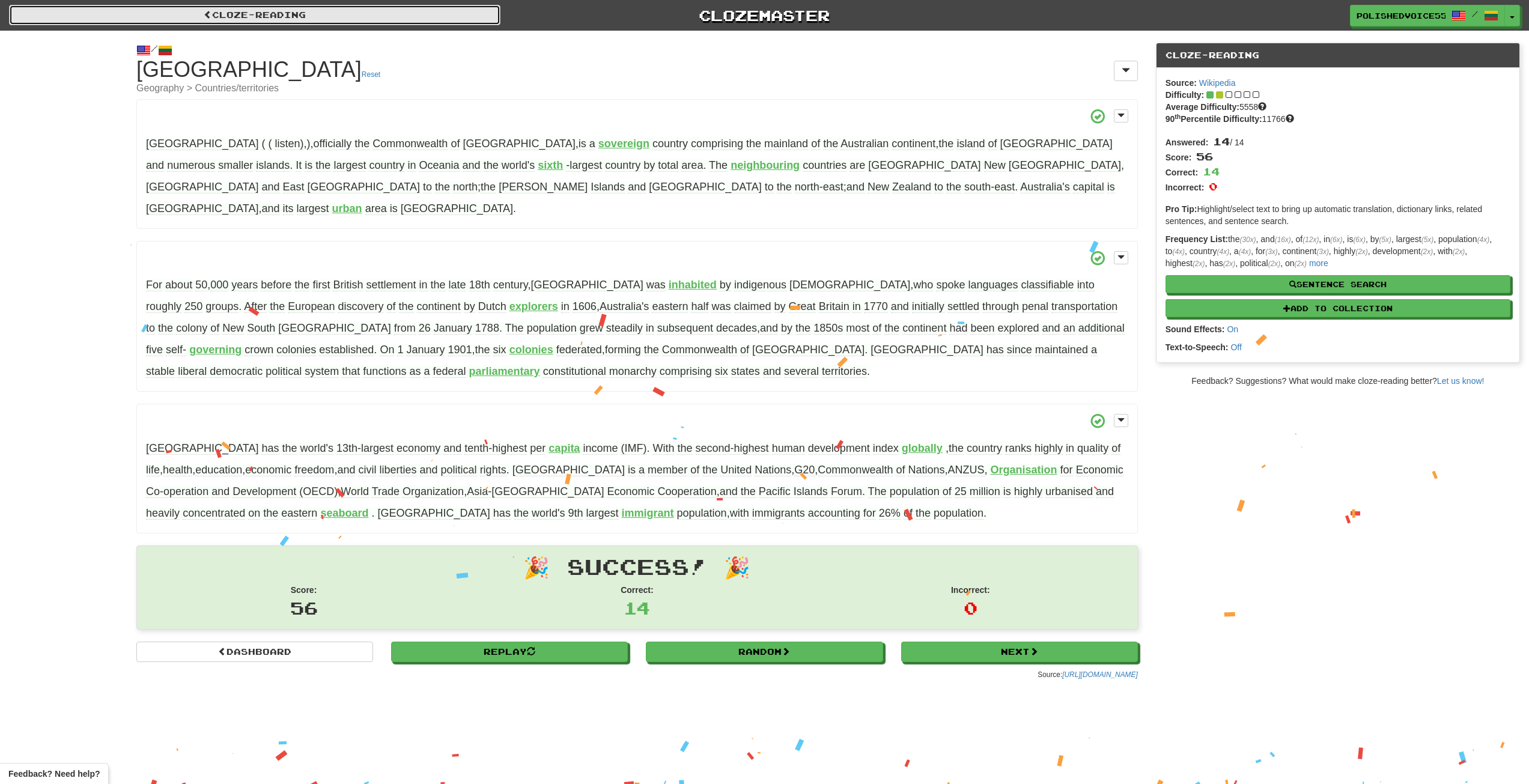
click at [265, 13] on link "Cloze-Reading" at bounding box center [255, 15] width 492 height 20
